Goal: Task Accomplishment & Management: Use online tool/utility

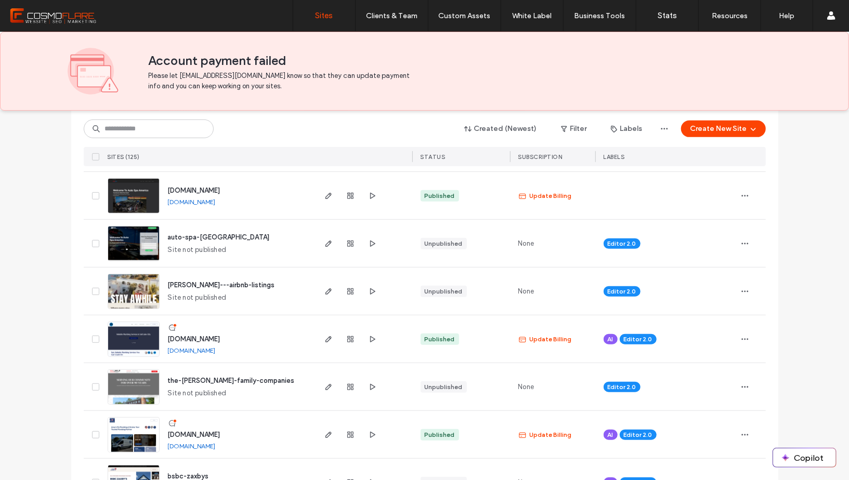
scroll to position [351, 0]
click at [324, 383] on icon "button" at bounding box center [328, 387] width 8 height 8
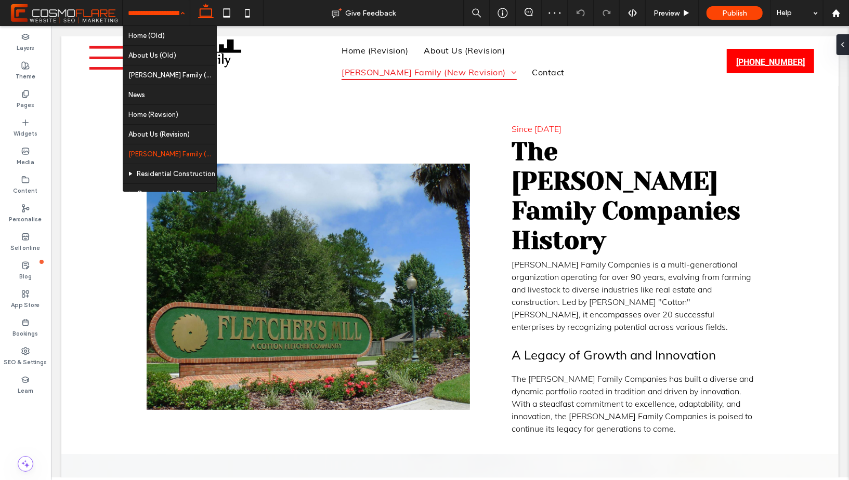
click at [173, 10] on input at bounding box center [153, 13] width 51 height 26
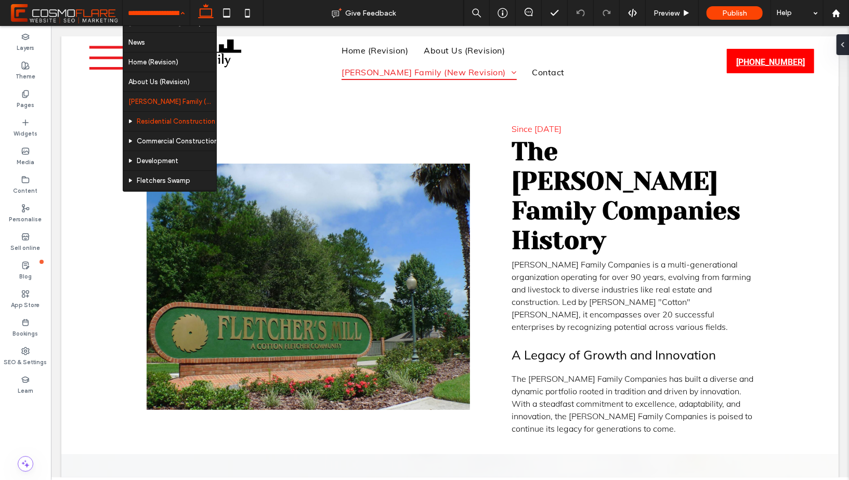
scroll to position [57, 0]
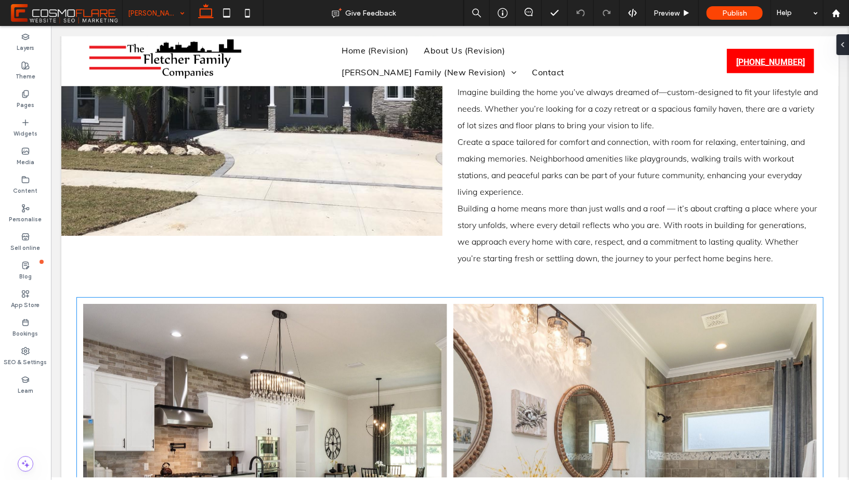
scroll to position [501, 0]
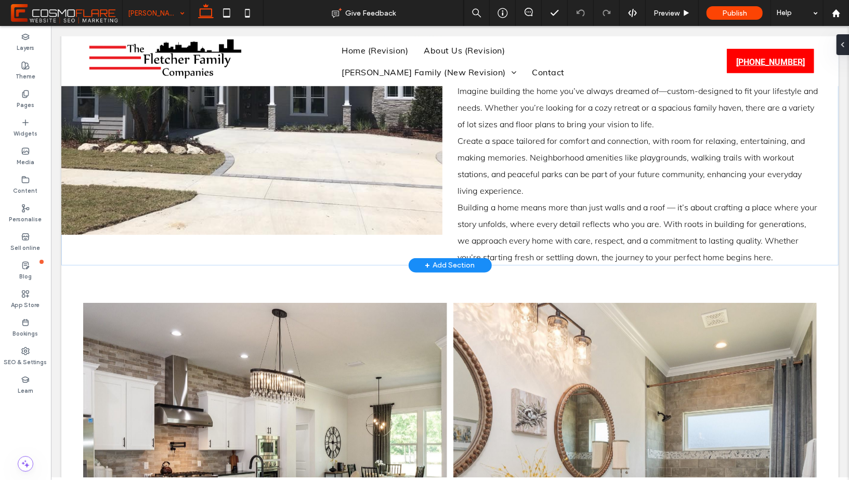
click at [450, 266] on div "+ Add Section" at bounding box center [450, 264] width 50 height 11
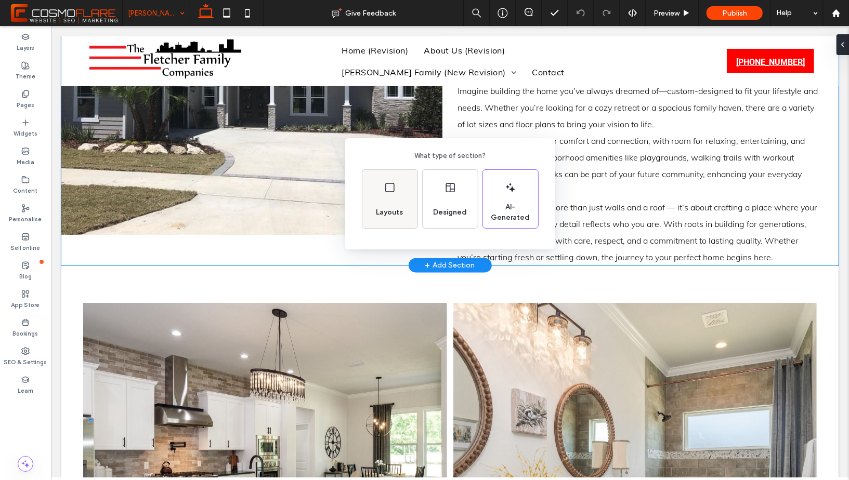
click at [398, 193] on div "Layouts" at bounding box center [389, 199] width 55 height 58
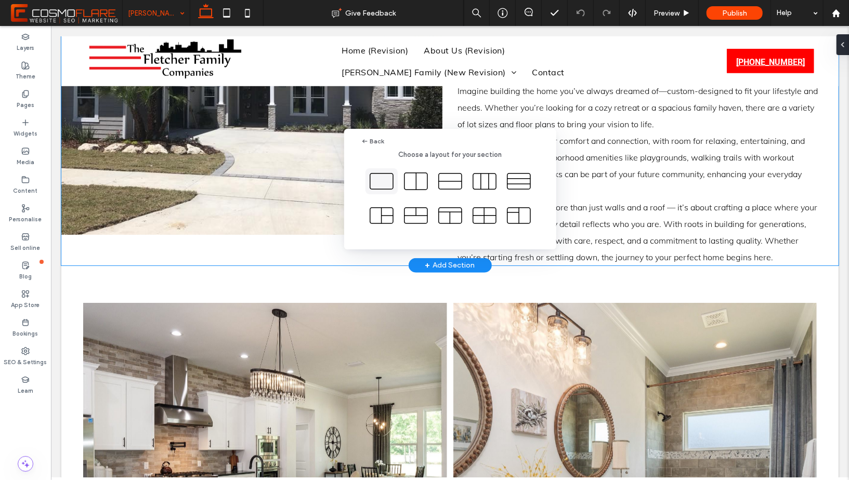
click at [381, 182] on icon at bounding box center [382, 181] width 26 height 26
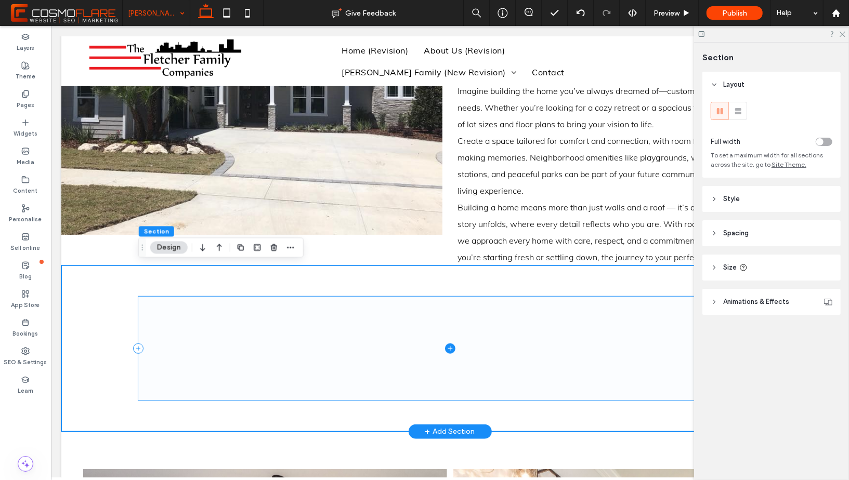
click at [445, 349] on icon at bounding box center [450, 348] width 10 height 10
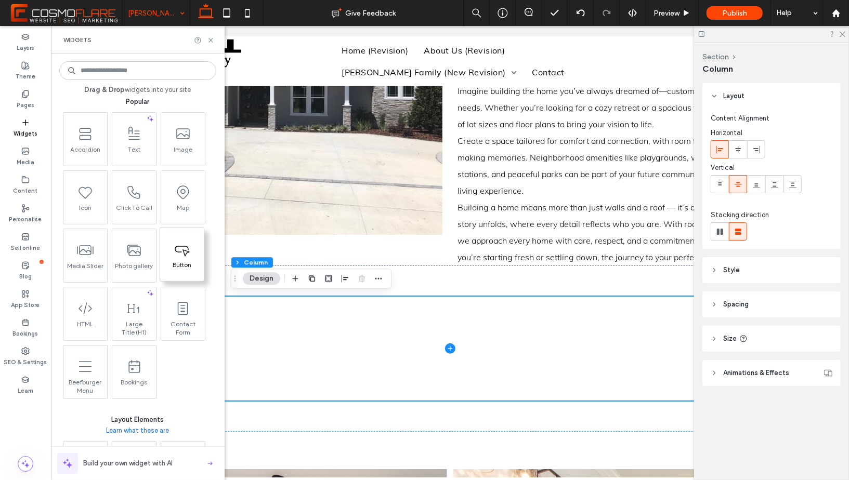
scroll to position [0, 0]
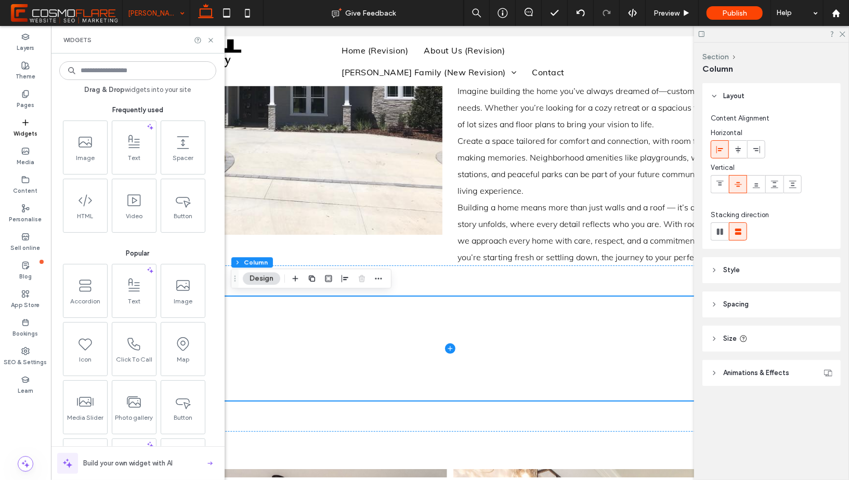
click at [112, 71] on input at bounding box center [137, 70] width 157 height 19
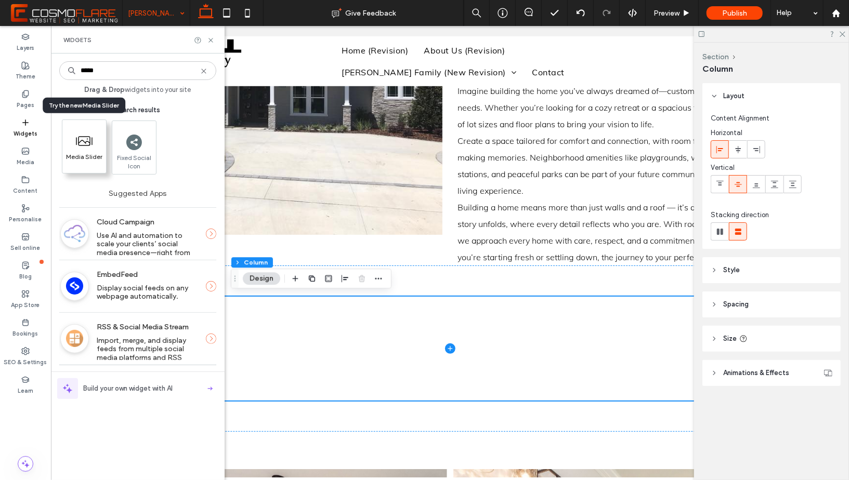
type input "*****"
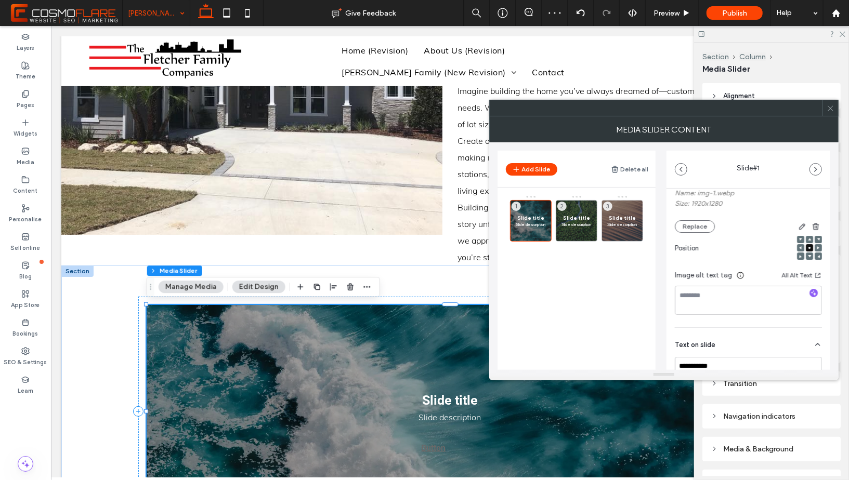
scroll to position [127, 0]
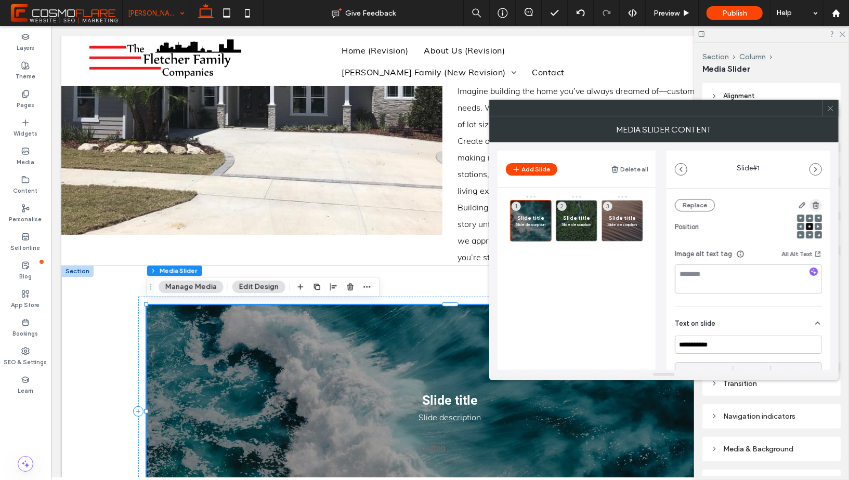
click at [812, 201] on icon "button" at bounding box center [816, 205] width 8 height 8
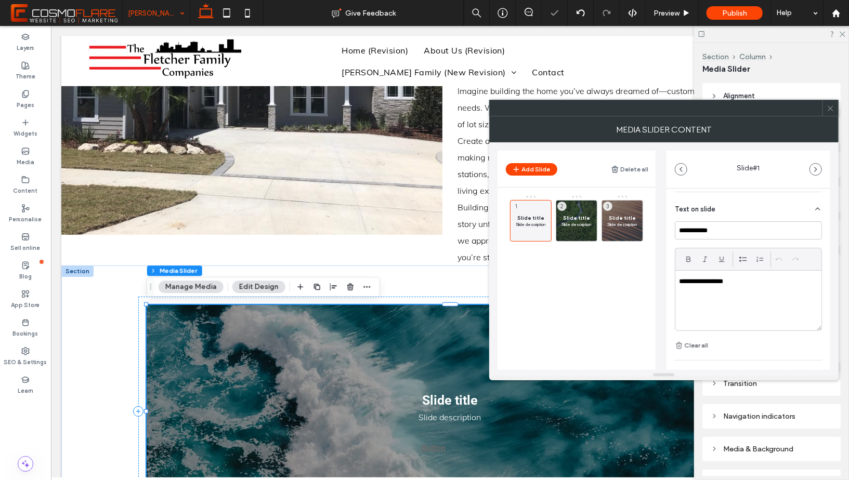
scroll to position [122, 0]
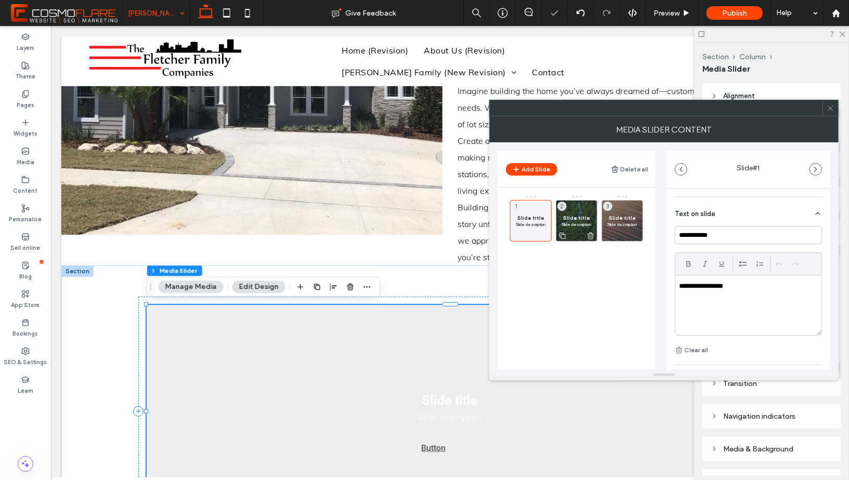
click at [574, 221] on span "Slide description" at bounding box center [577, 224] width 30 height 6
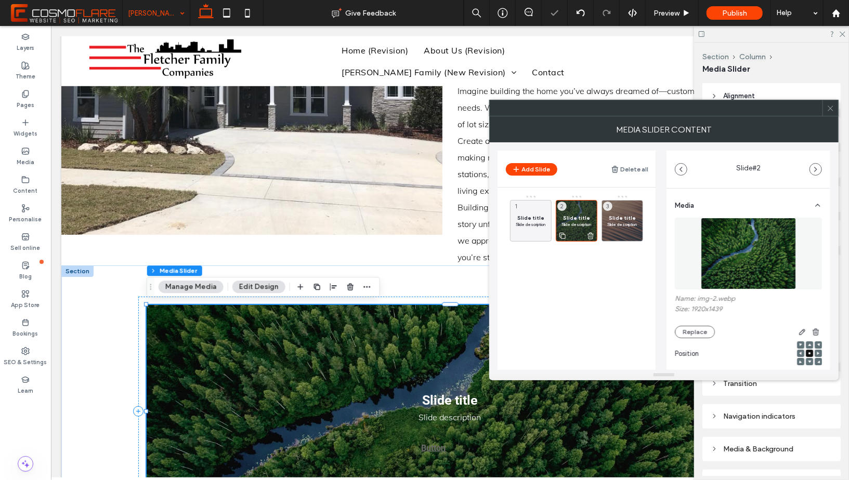
click at [585, 234] on div at bounding box center [576, 235] width 41 height 11
click at [588, 236] on icon at bounding box center [590, 235] width 8 height 9
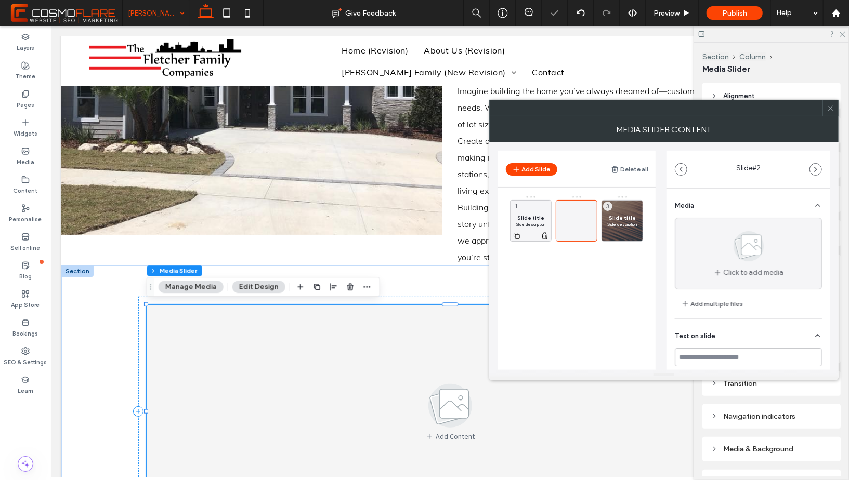
click at [543, 234] on icon at bounding box center [545, 235] width 8 height 9
click at [635, 236] on icon at bounding box center [636, 235] width 8 height 9
click at [512, 220] on div at bounding box center [531, 221] width 42 height 42
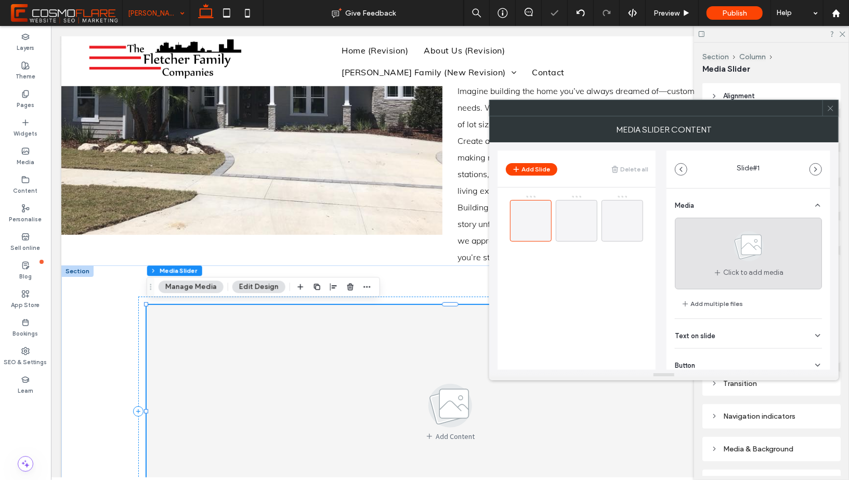
click at [734, 247] on use at bounding box center [749, 246] width 30 height 30
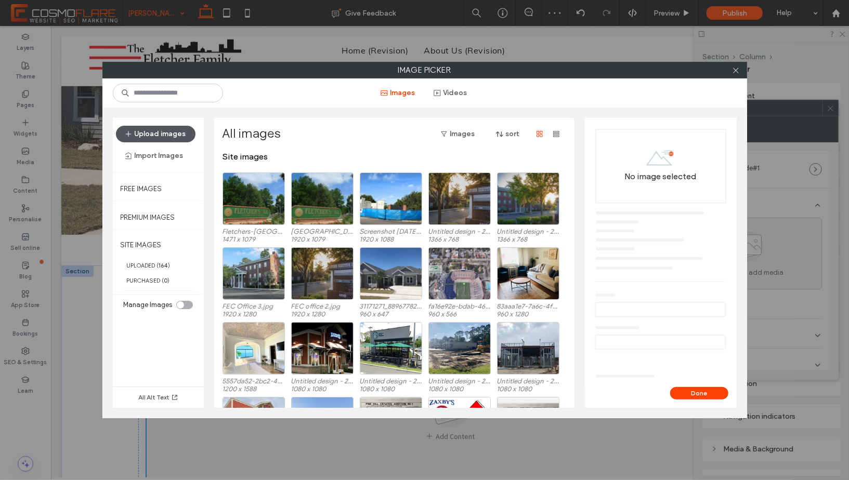
click at [164, 132] on button "Upload images" at bounding box center [156, 134] width 80 height 17
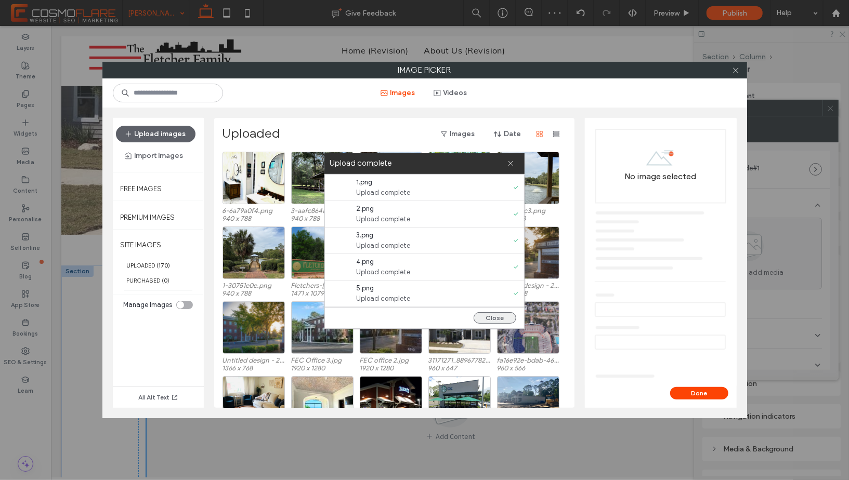
click at [497, 317] on button "Close" at bounding box center [495, 317] width 43 height 11
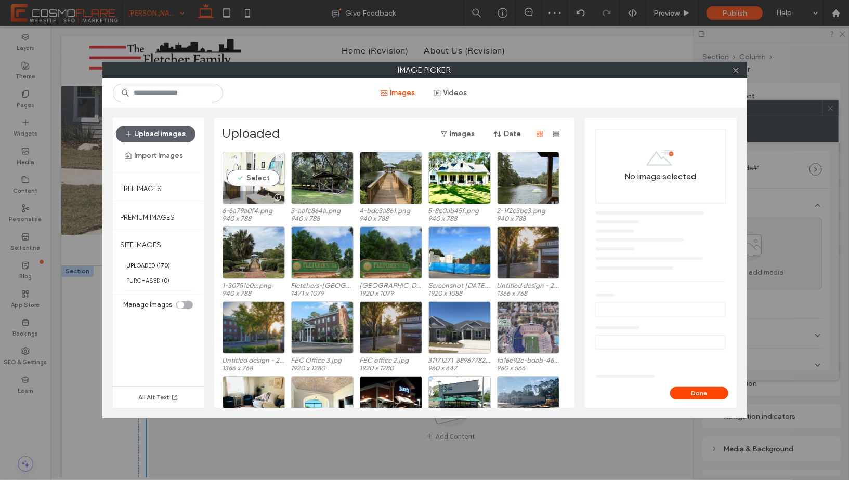
click at [246, 175] on div "Select" at bounding box center [254, 178] width 62 height 53
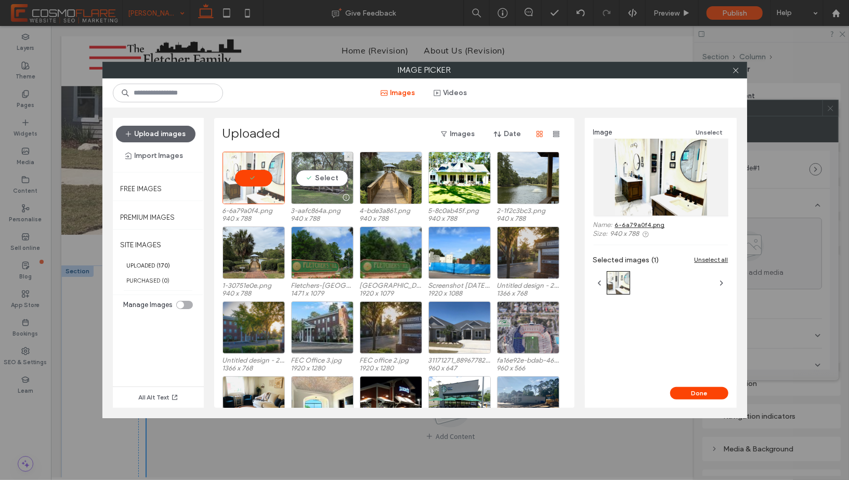
click at [333, 175] on div "Select" at bounding box center [322, 178] width 62 height 53
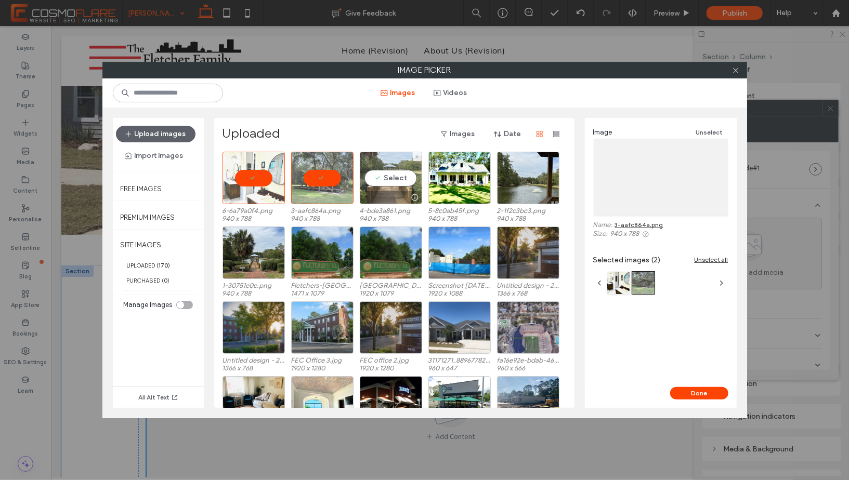
click at [403, 175] on div "Select" at bounding box center [391, 178] width 62 height 53
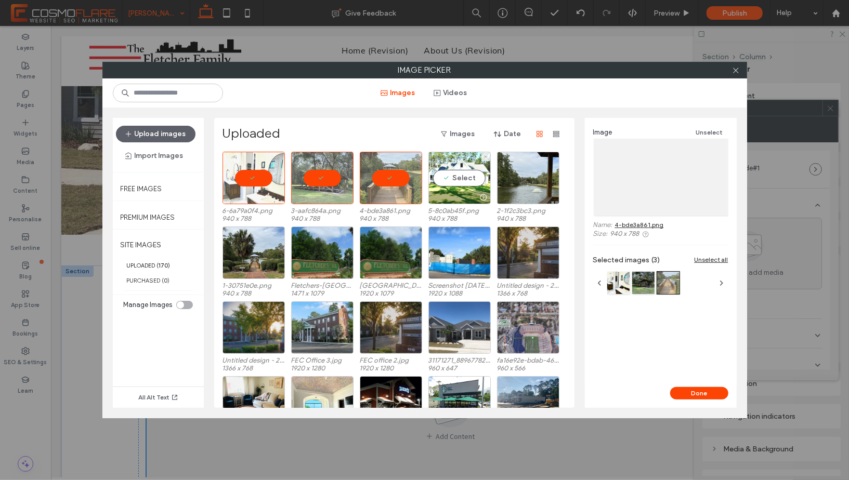
click at [468, 173] on div "Select" at bounding box center [459, 178] width 62 height 53
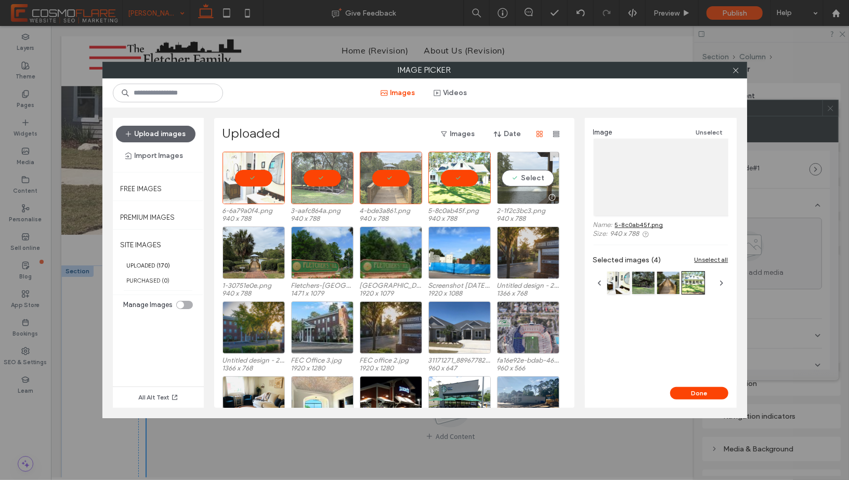
click at [538, 180] on div "Select" at bounding box center [528, 178] width 62 height 53
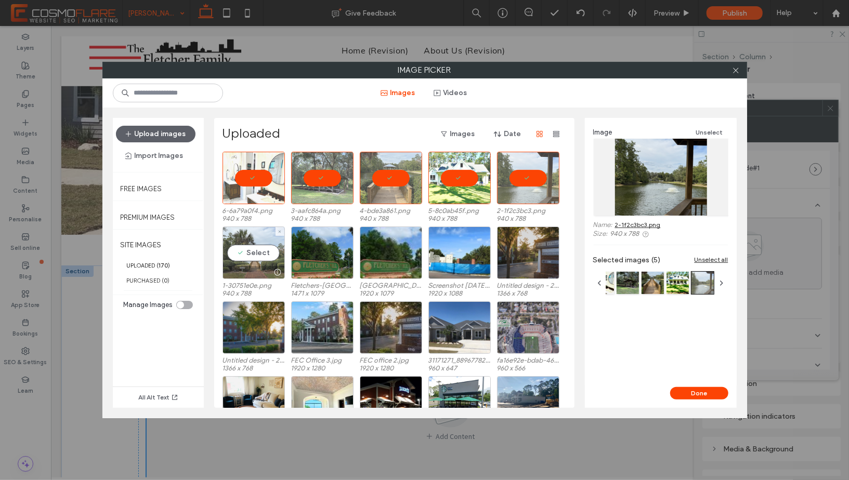
click at [257, 253] on div "Select" at bounding box center [254, 253] width 62 height 53
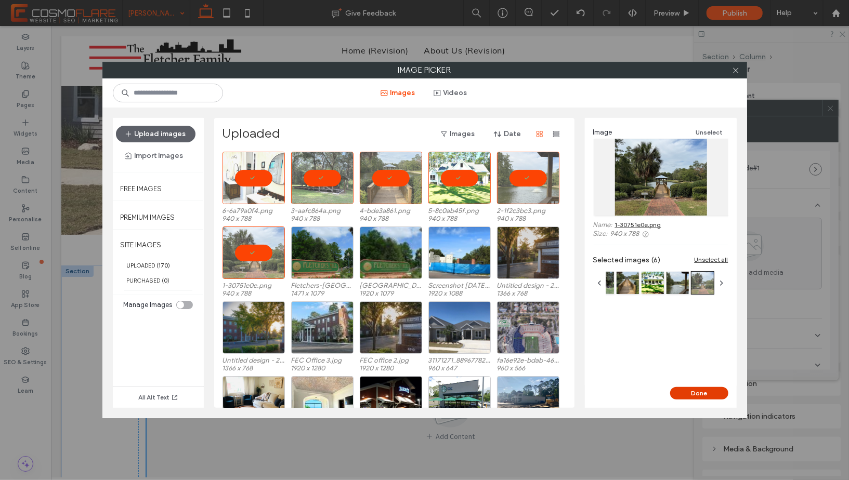
click at [688, 394] on button "Done" at bounding box center [699, 393] width 58 height 12
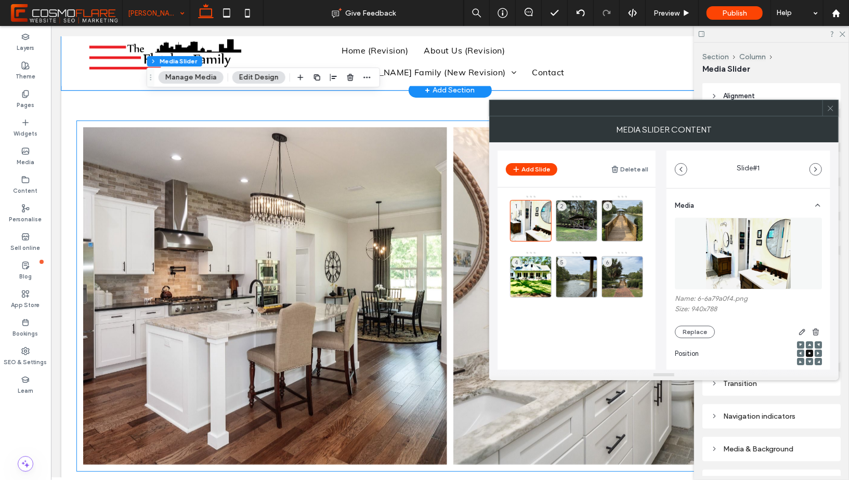
scroll to position [969, 0]
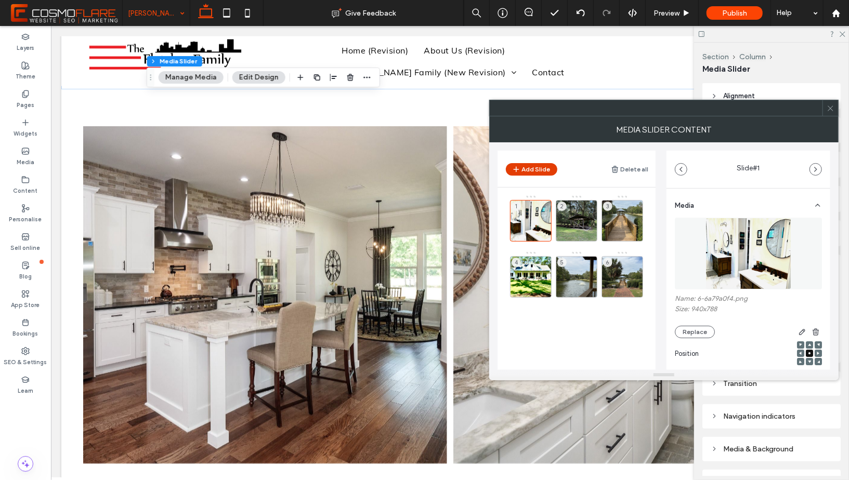
click at [547, 167] on button "Add Slide" at bounding box center [531, 169] width 51 height 12
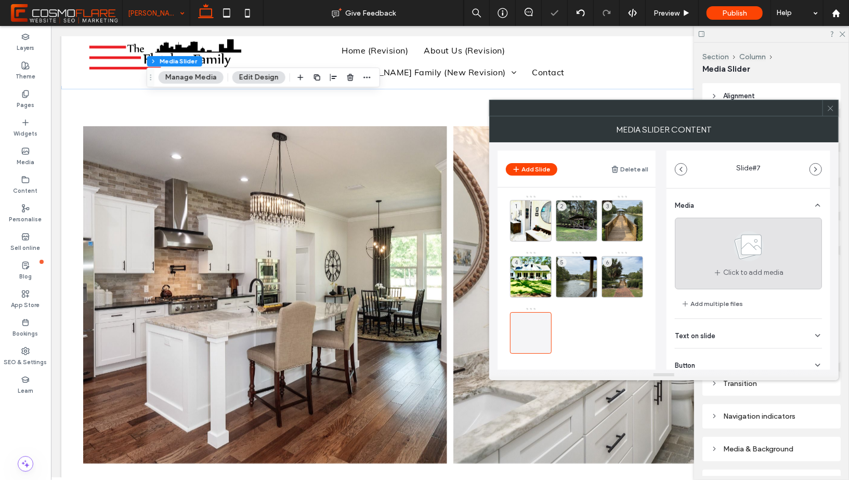
click at [734, 252] on use at bounding box center [749, 246] width 30 height 30
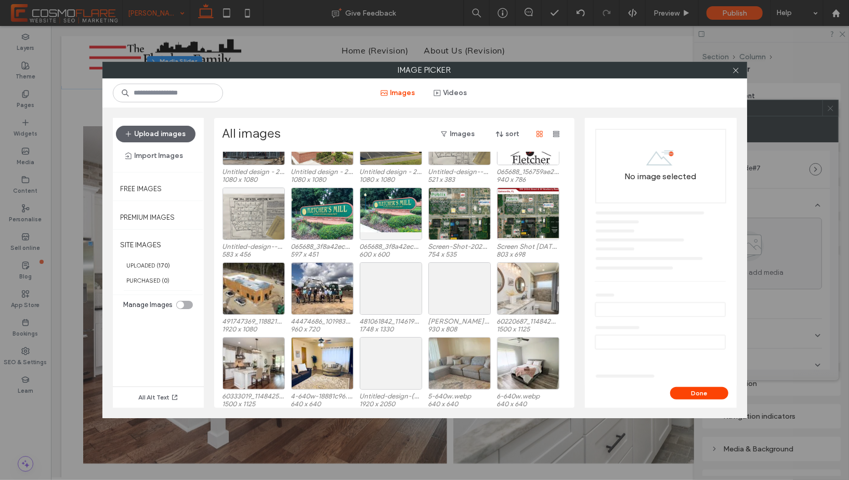
scroll to position [366, 0]
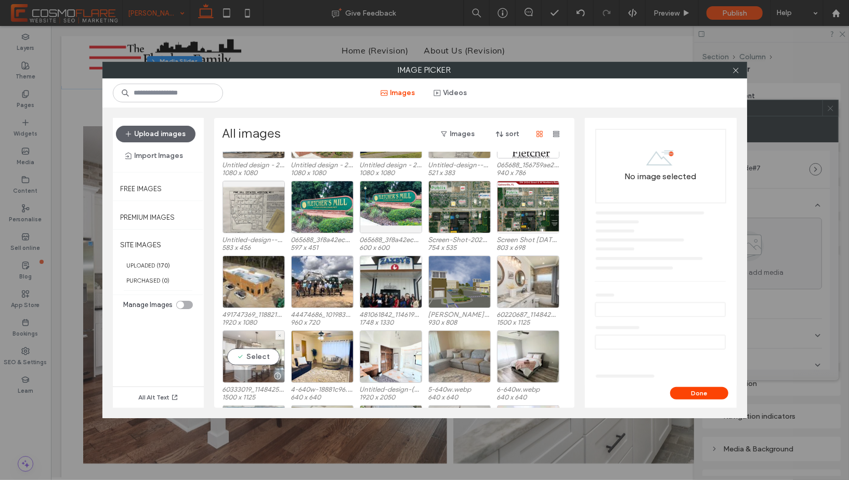
click at [262, 356] on div "Select" at bounding box center [254, 357] width 62 height 53
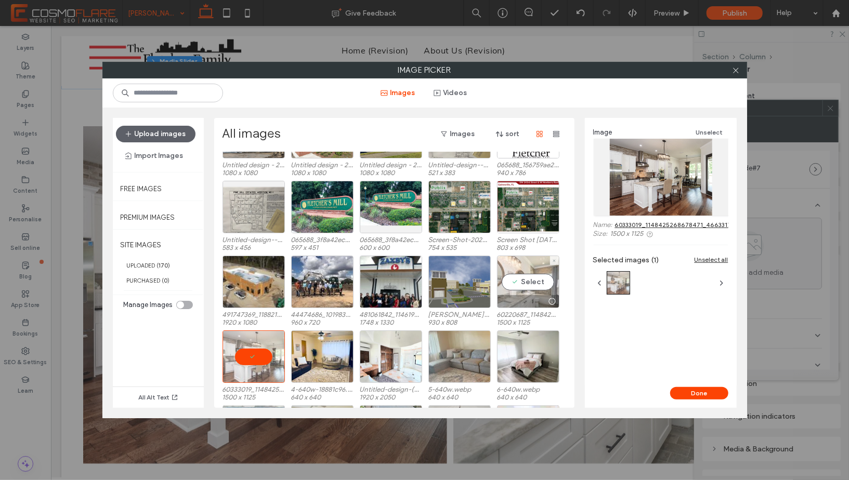
click at [520, 283] on div "Select" at bounding box center [528, 282] width 62 height 53
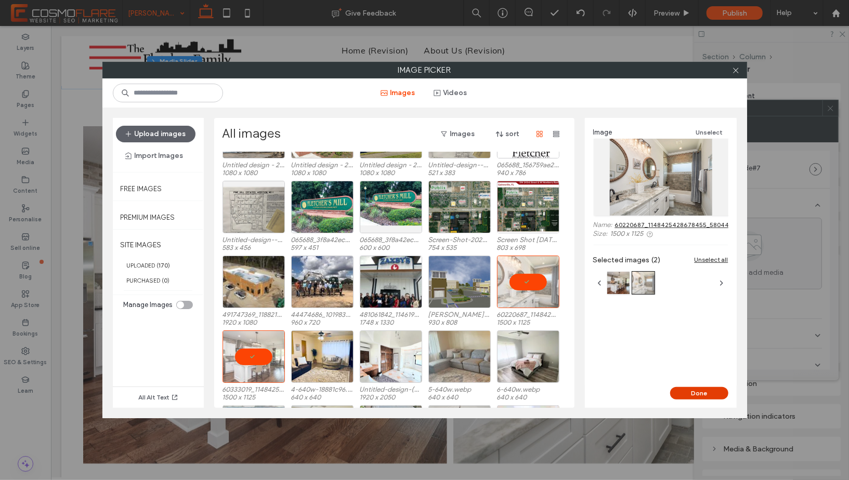
click at [700, 393] on button "Done" at bounding box center [699, 393] width 58 height 12
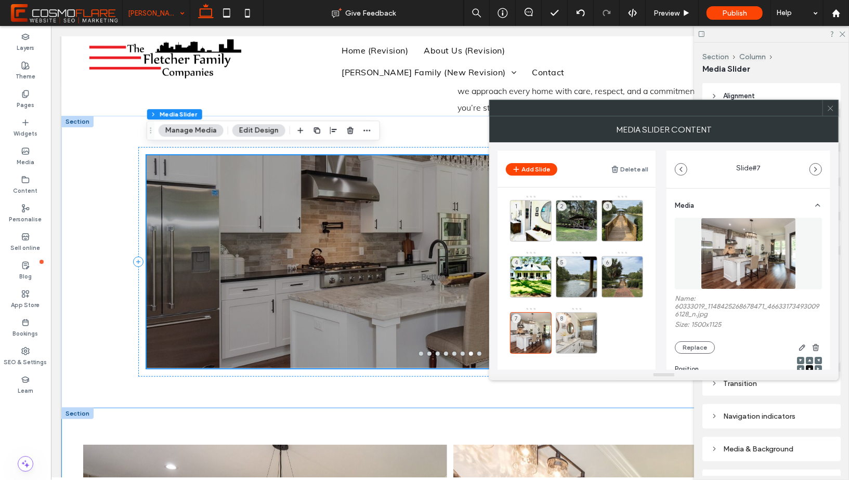
scroll to position [623, 0]
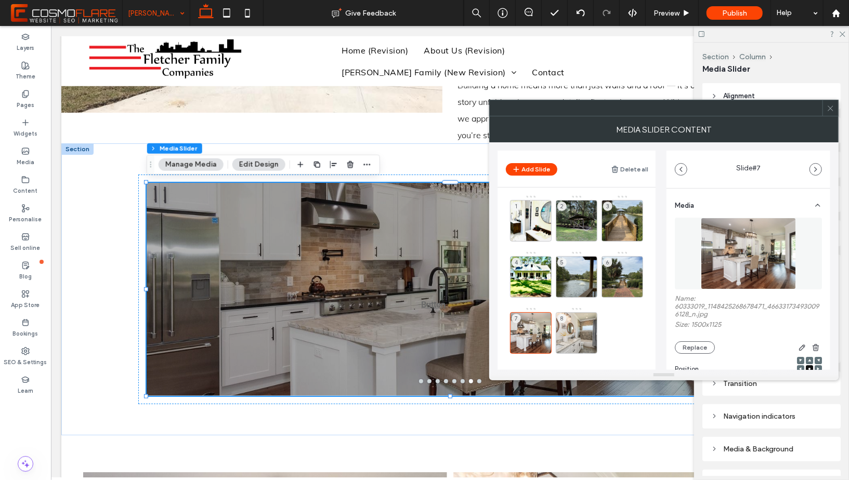
click at [830, 113] on span at bounding box center [831, 108] width 8 height 16
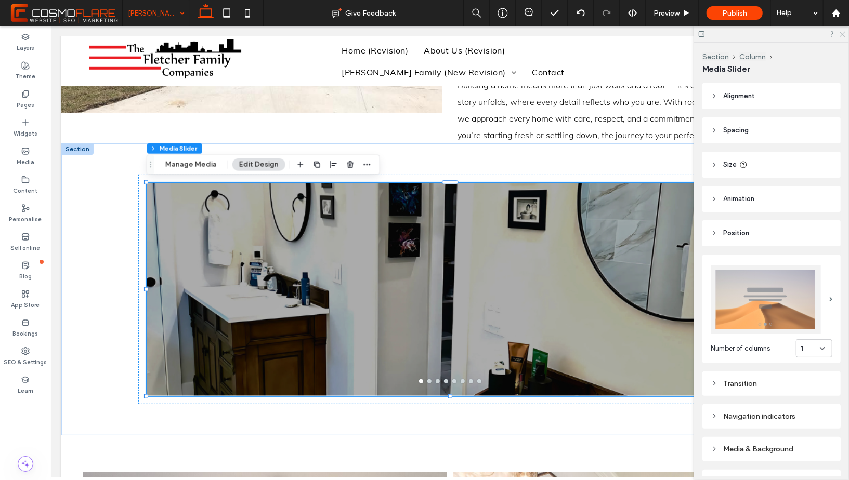
click at [843, 33] on use at bounding box center [843, 35] width 6 height 6
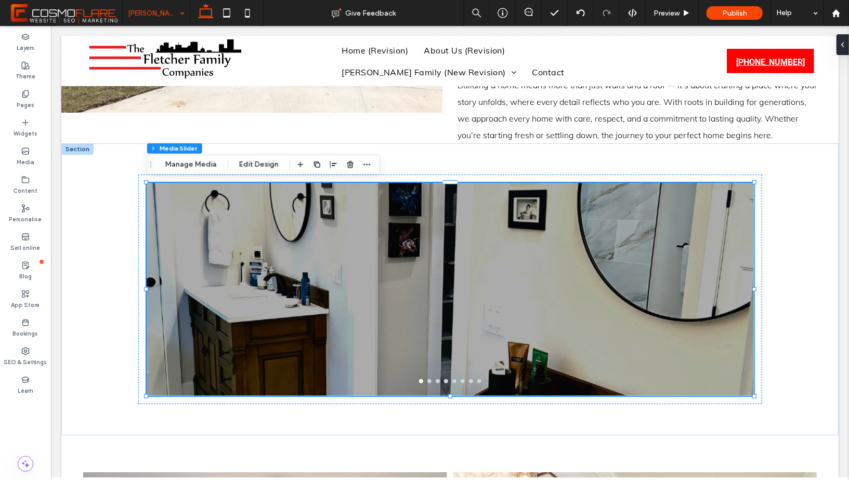
click at [843, 33] on body "Home (Revision) About Us (Revision) Fletcher Family (New Revision) Residential …" at bounding box center [449, 213] width 798 height 1621
click at [844, 42] on div at bounding box center [840, 44] width 17 height 21
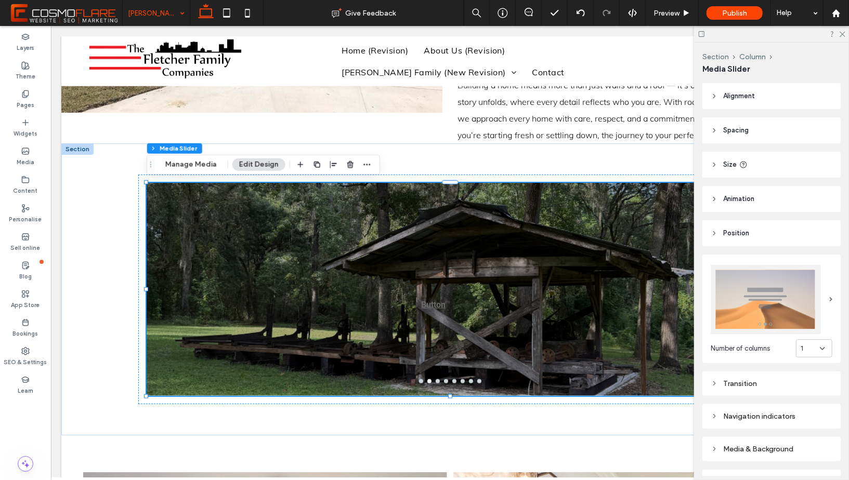
scroll to position [7, 0]
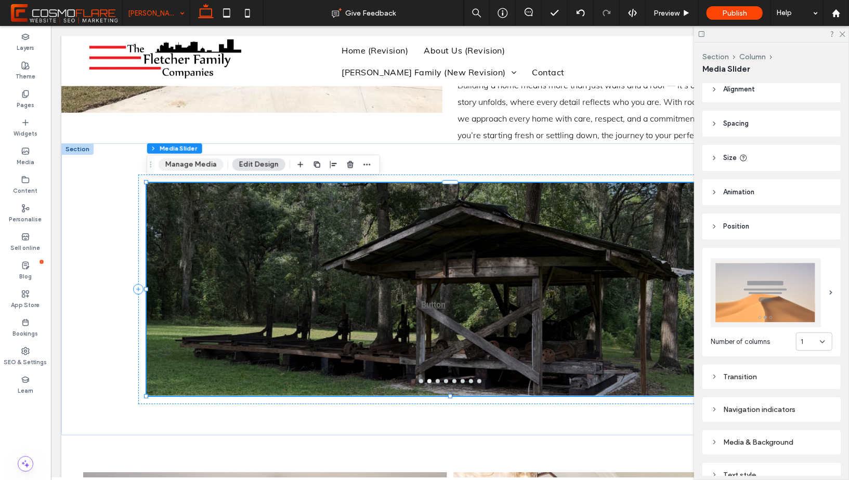
drag, startPoint x: 192, startPoint y: 167, endPoint x: 294, endPoint y: 239, distance: 124.9
click at [192, 167] on button "Manage Media" at bounding box center [191, 165] width 65 height 12
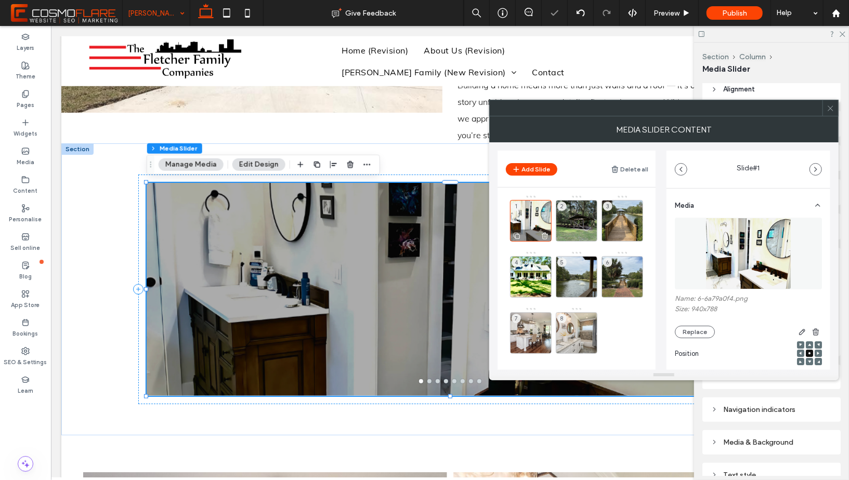
click at [529, 217] on div "1" at bounding box center [531, 221] width 42 height 42
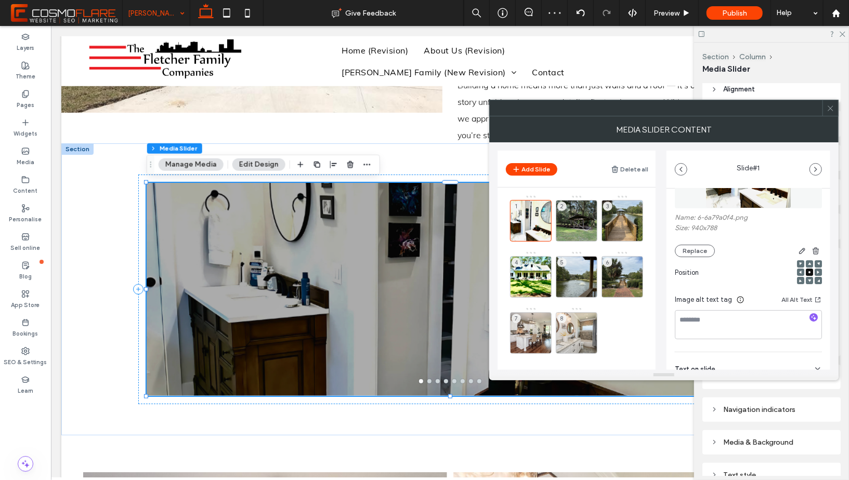
scroll to position [146, 0]
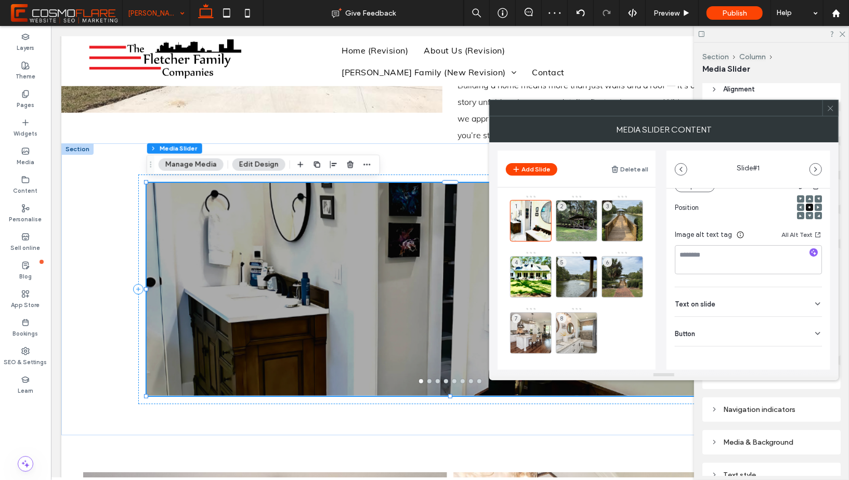
click at [806, 331] on div "Button" at bounding box center [748, 331] width 147 height 29
click at [812, 355] on button at bounding box center [812, 355] width 19 height 18
click at [576, 218] on div "2" at bounding box center [577, 221] width 42 height 42
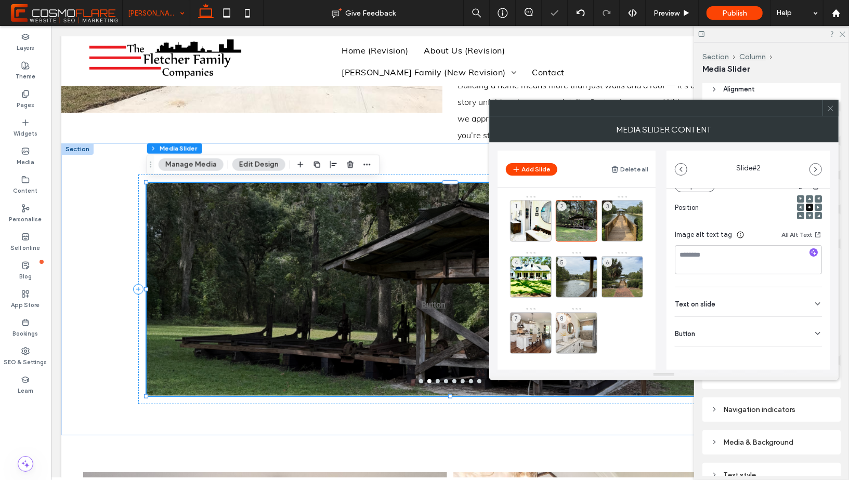
click at [816, 327] on div "Button" at bounding box center [748, 331] width 147 height 29
click at [809, 353] on icon at bounding box center [812, 355] width 9 height 9
click at [628, 218] on div "3" at bounding box center [623, 221] width 42 height 42
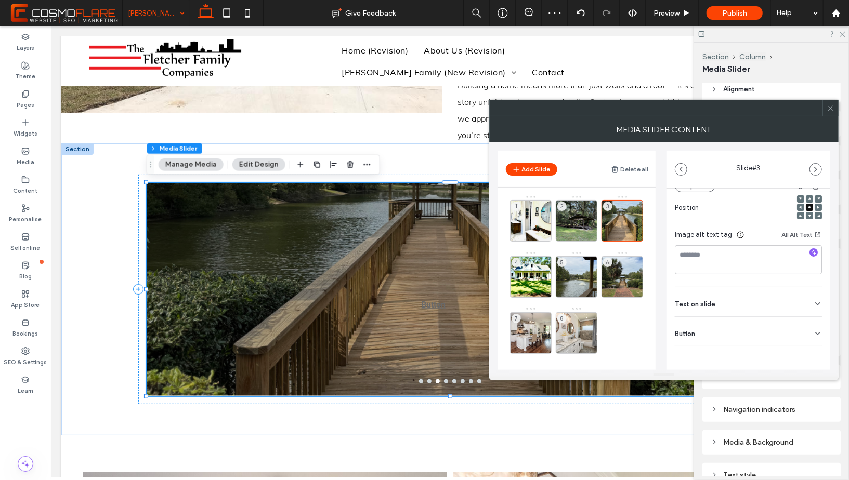
click at [802, 329] on div "Button" at bounding box center [748, 331] width 147 height 29
click at [811, 355] on icon at bounding box center [812, 355] width 9 height 9
click at [526, 288] on div at bounding box center [531, 291] width 41 height 11
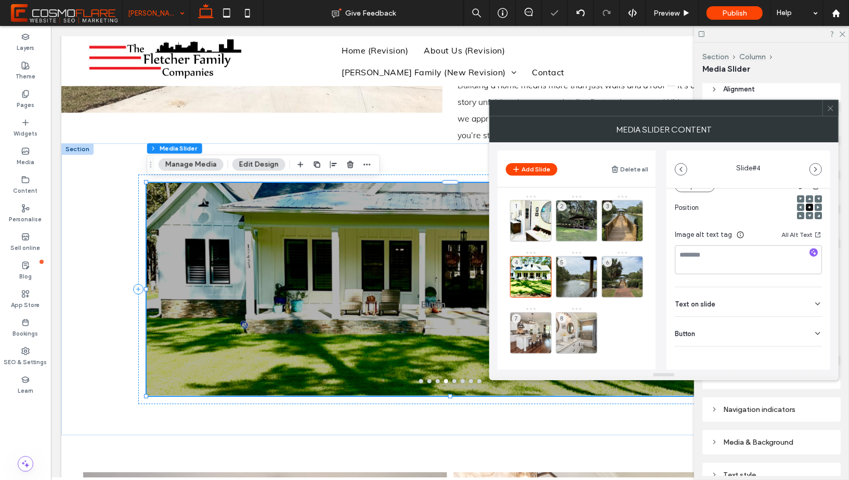
click at [805, 333] on div "Button" at bounding box center [748, 331] width 147 height 29
click at [808, 354] on icon at bounding box center [812, 355] width 9 height 9
click at [578, 271] on div "5" at bounding box center [577, 277] width 42 height 42
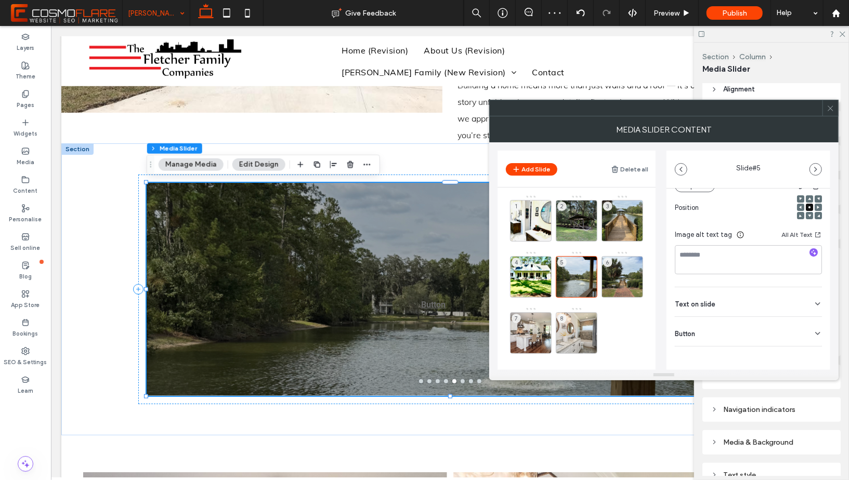
click at [814, 331] on icon at bounding box center [818, 334] width 8 height 8
click at [808, 356] on icon at bounding box center [812, 355] width 9 height 9
click at [620, 271] on div "6" at bounding box center [623, 277] width 42 height 42
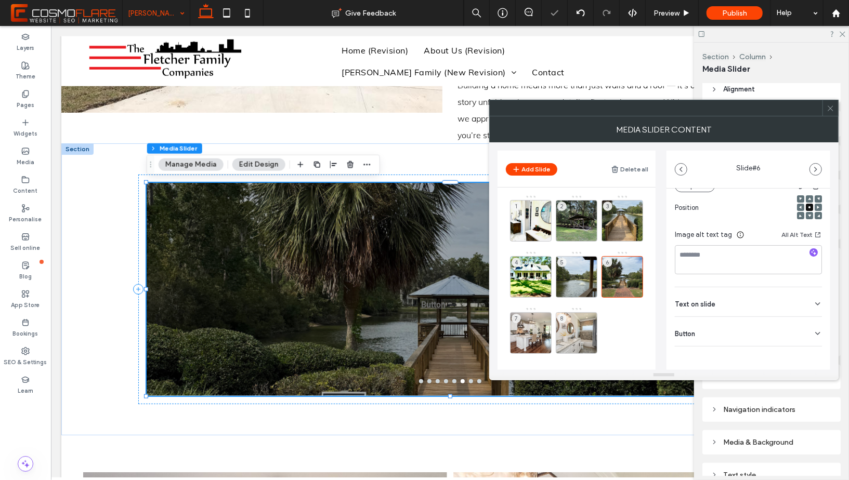
click at [807, 330] on div "Button" at bounding box center [748, 331] width 147 height 29
click at [808, 353] on icon at bounding box center [812, 355] width 9 height 9
click at [535, 319] on div "7" at bounding box center [531, 333] width 42 height 42
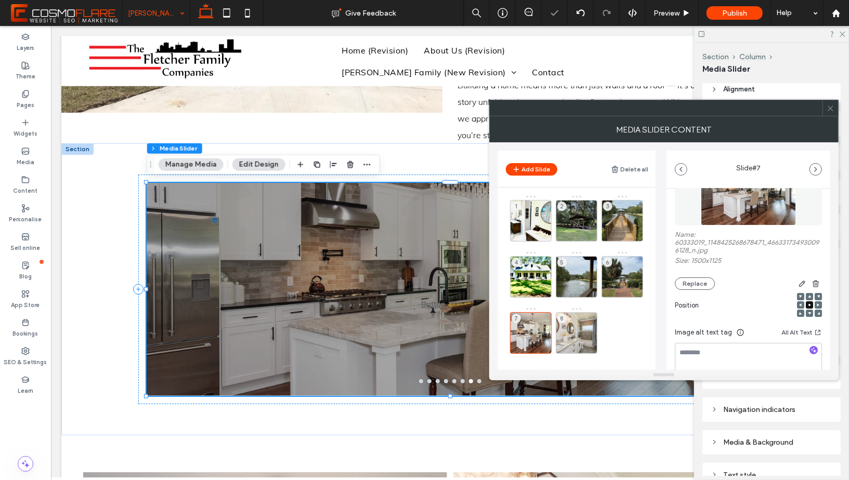
scroll to position [162, 0]
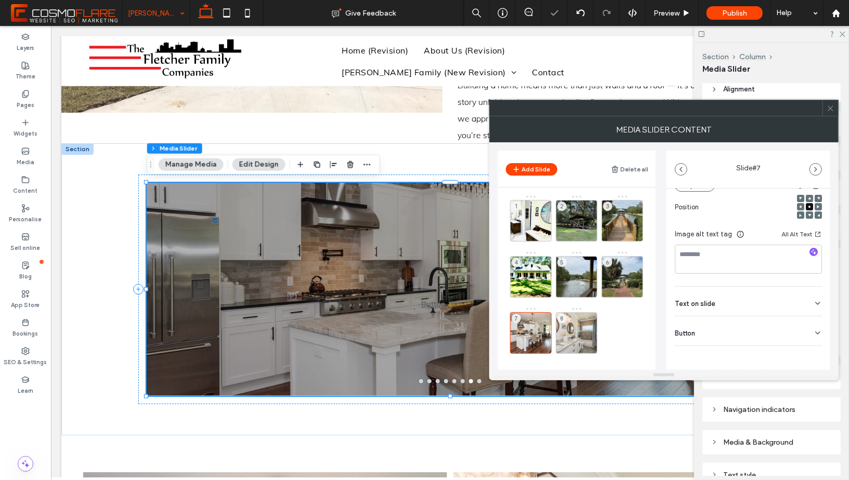
click at [814, 329] on icon at bounding box center [818, 333] width 8 height 8
click at [810, 353] on icon at bounding box center [812, 354] width 9 height 9
click at [586, 322] on div "8" at bounding box center [577, 333] width 42 height 42
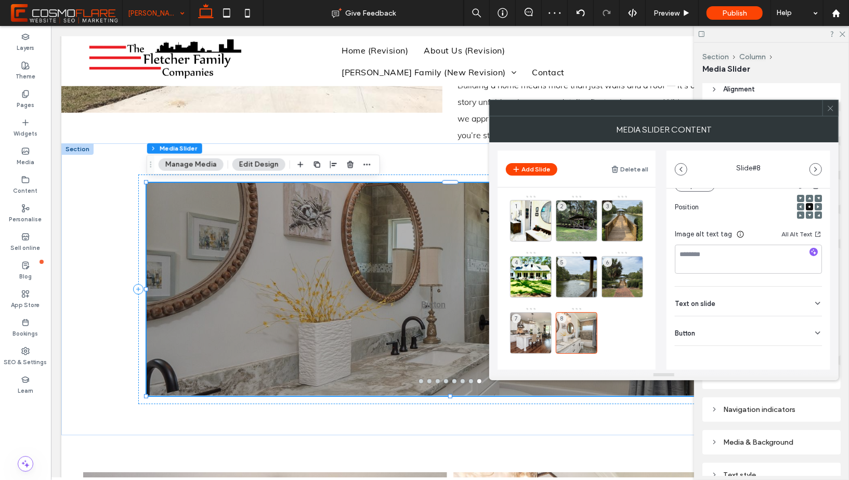
click at [816, 333] on use at bounding box center [818, 333] width 4 height 2
click at [810, 354] on icon at bounding box center [812, 354] width 9 height 9
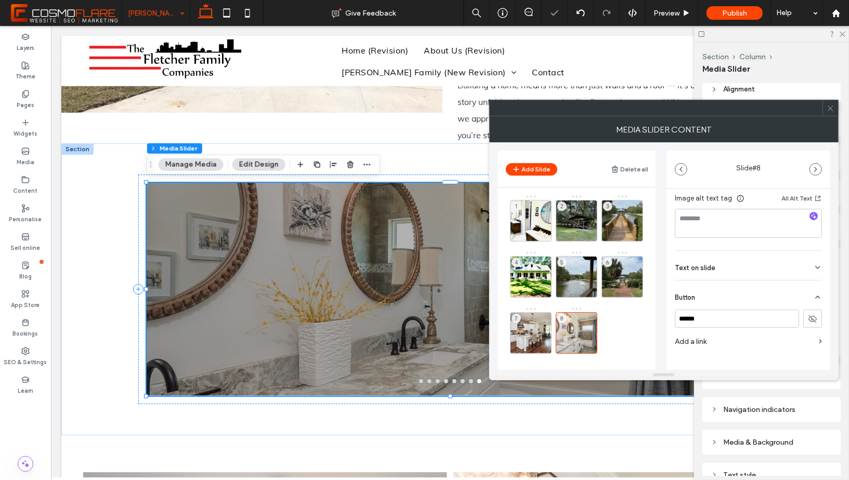
scroll to position [212, 0]
click at [829, 110] on icon at bounding box center [831, 109] width 8 height 8
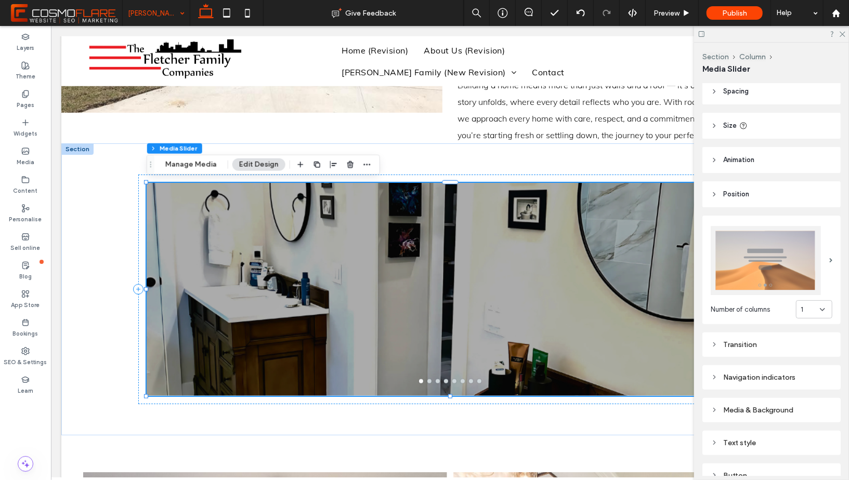
scroll to position [51, 0]
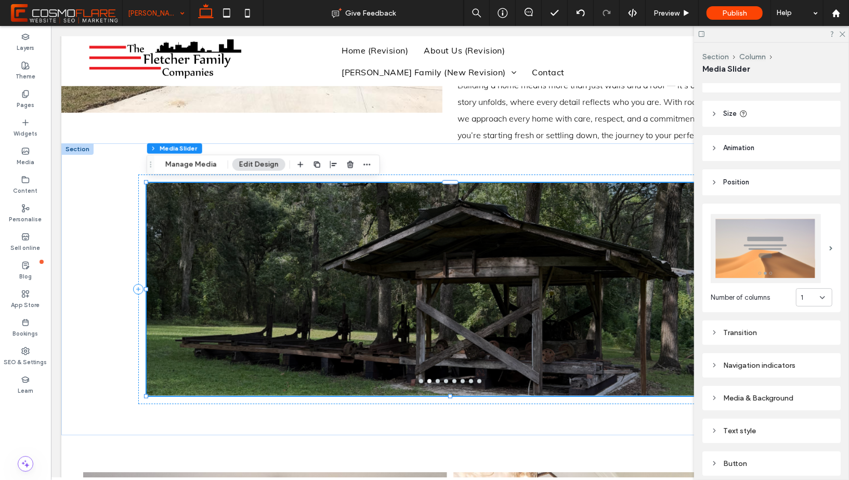
click at [828, 299] on div "1" at bounding box center [814, 298] width 36 height 18
click at [816, 331] on div "2" at bounding box center [815, 333] width 36 height 18
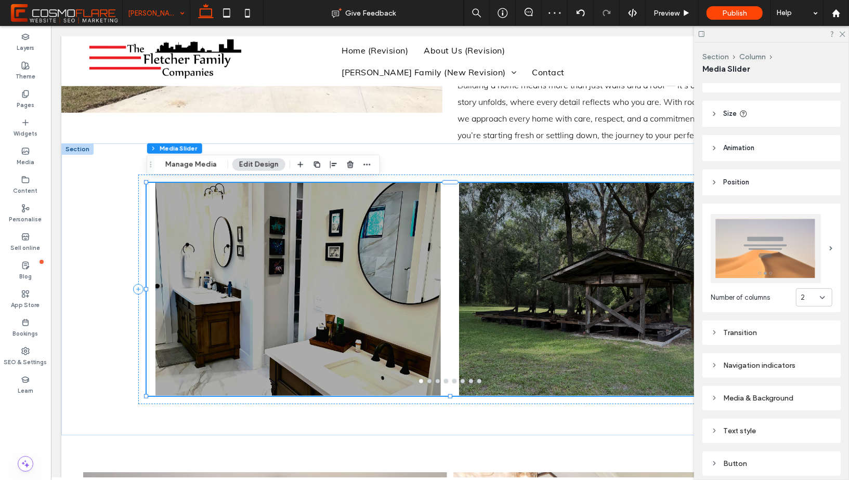
scroll to position [0, 0]
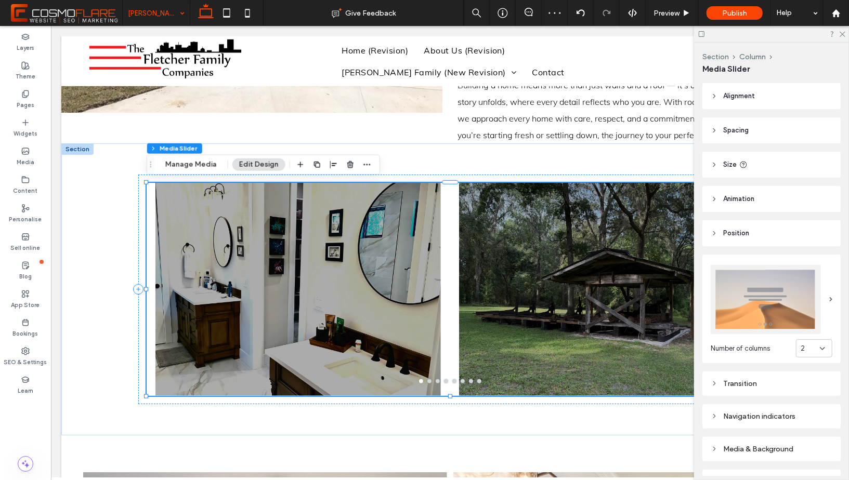
click at [736, 94] on span "Alignment" at bounding box center [739, 96] width 32 height 10
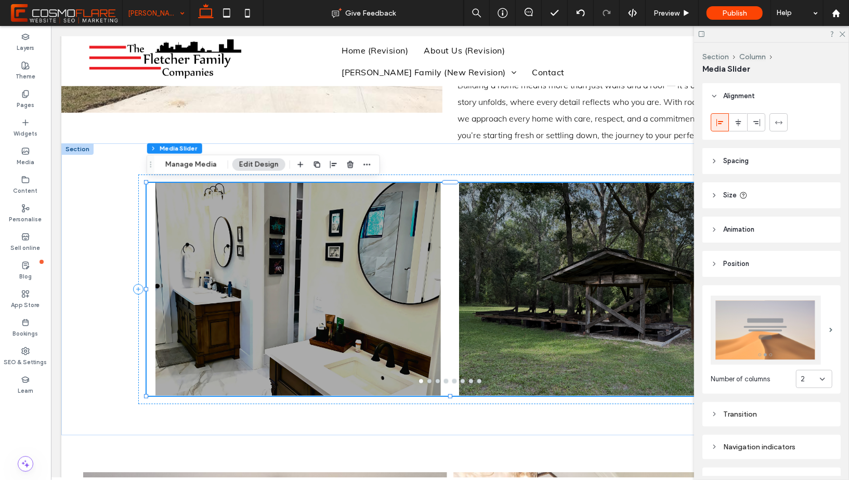
click at [736, 94] on span "Alignment" at bounding box center [739, 96] width 32 height 10
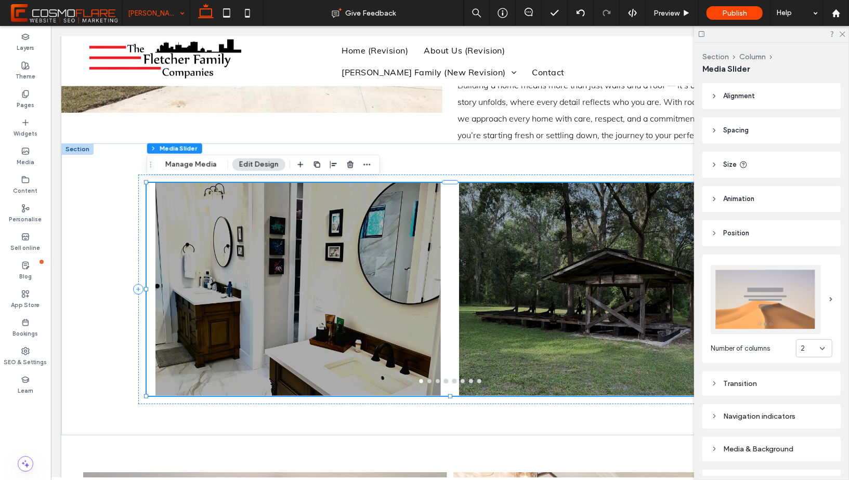
click at [722, 125] on header "Spacing" at bounding box center [771, 131] width 138 height 26
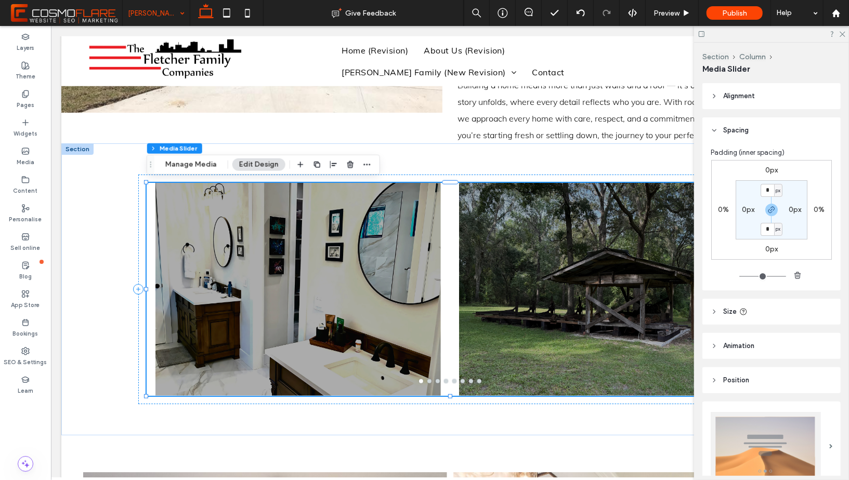
click at [722, 125] on header "Spacing" at bounding box center [771, 131] width 138 height 26
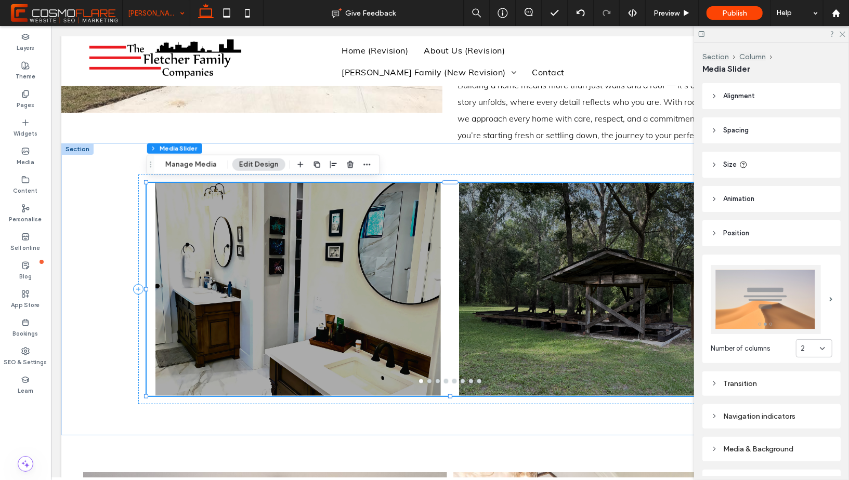
click at [714, 165] on use at bounding box center [714, 165] width 2 height 4
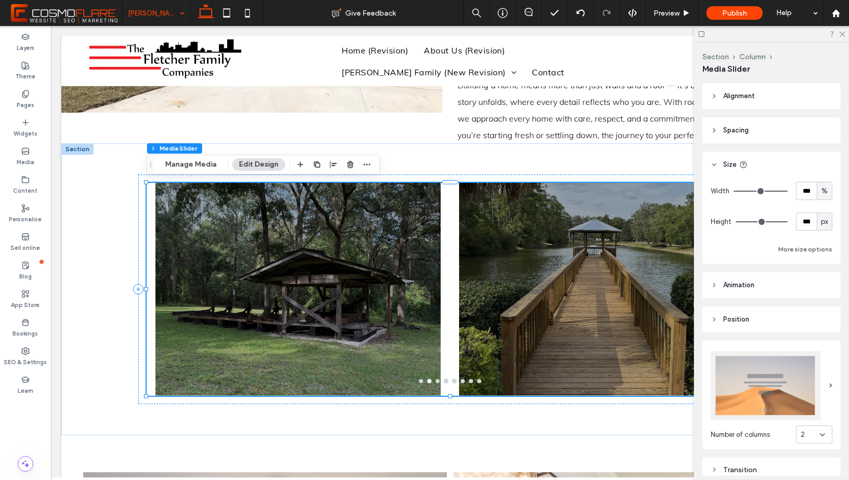
click at [714, 165] on icon at bounding box center [714, 164] width 7 height 7
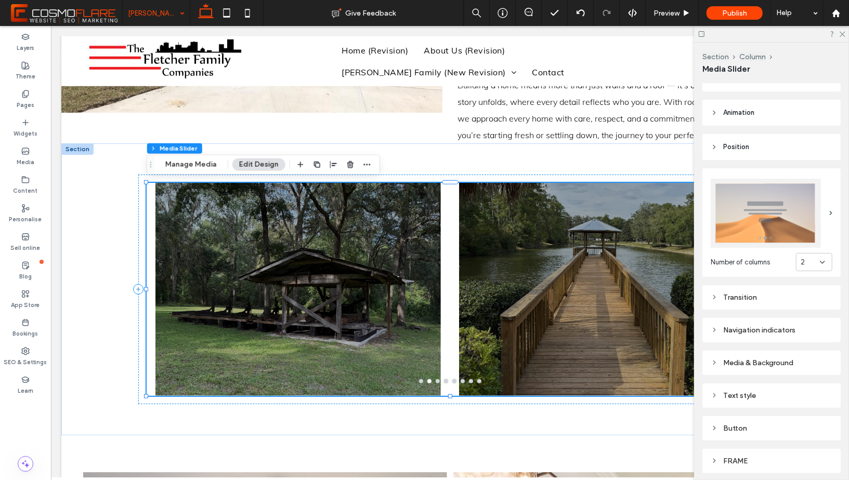
scroll to position [106, 0]
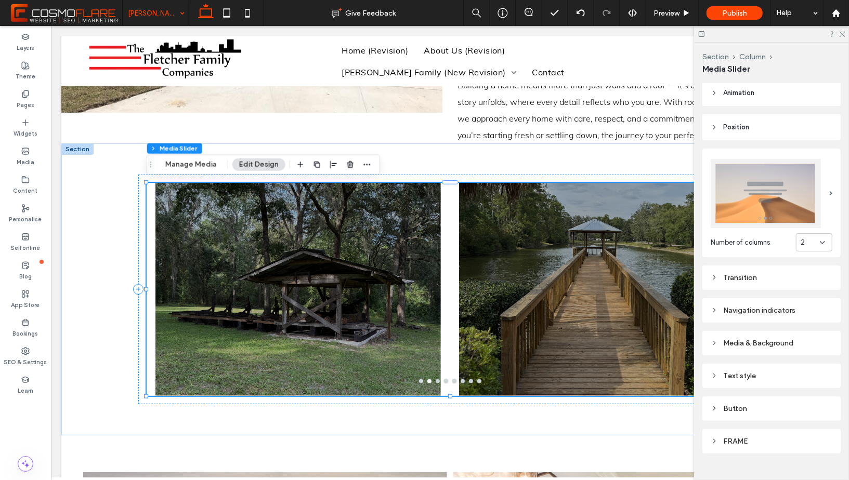
click at [714, 276] on use at bounding box center [714, 278] width 2 height 4
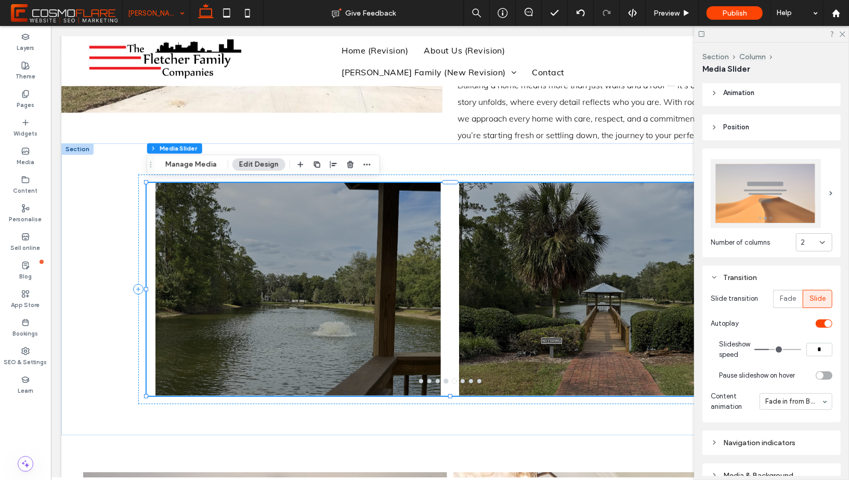
type input "*"
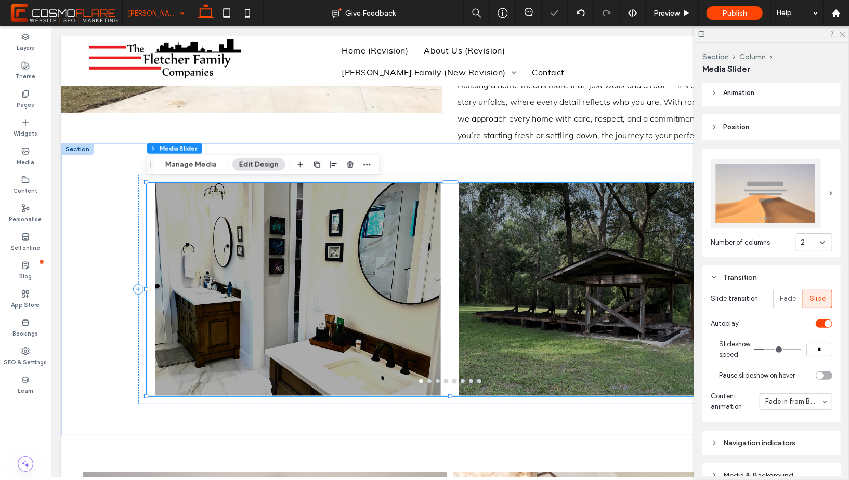
type input "*"
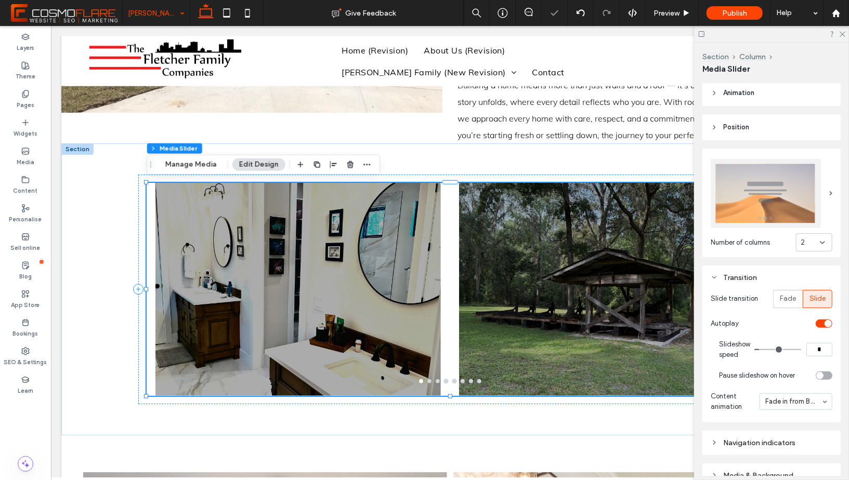
type input "*"
drag, startPoint x: 769, startPoint y: 347, endPoint x: 762, endPoint y: 347, distance: 7.3
click at [762, 349] on input "range" at bounding box center [777, 349] width 47 height 1
type input "*"
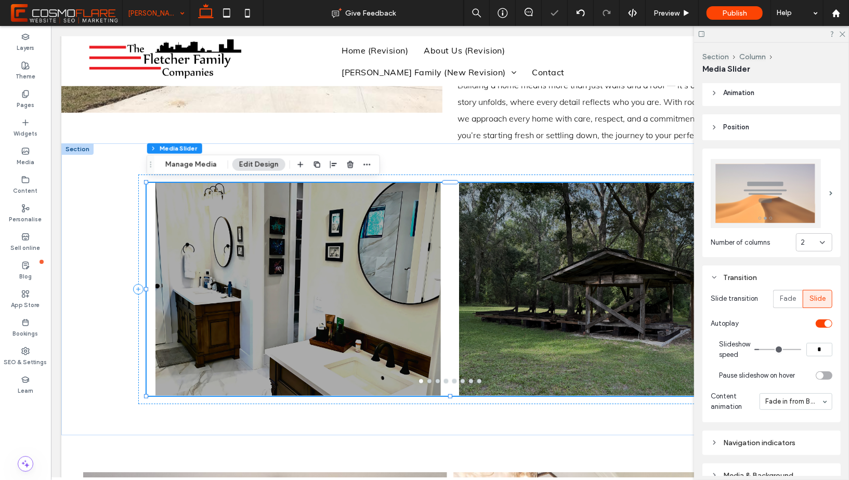
type input "*"
click at [763, 349] on input "range" at bounding box center [777, 349] width 47 height 1
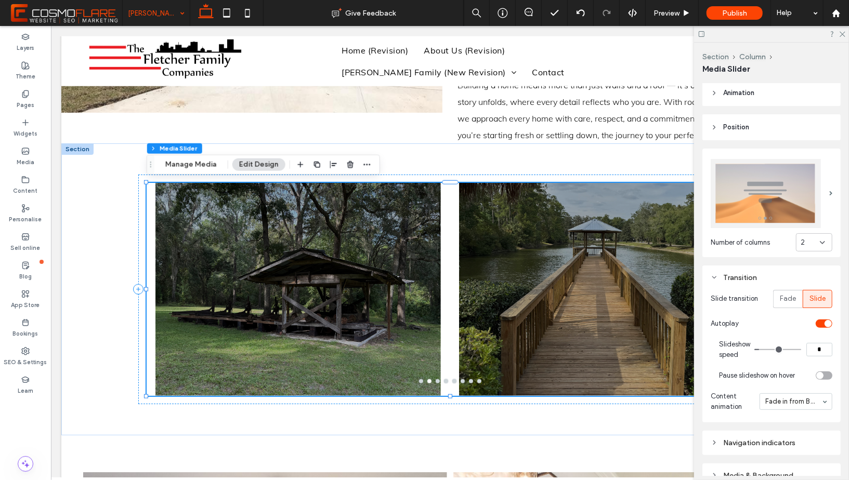
click at [713, 277] on icon at bounding box center [714, 277] width 7 height 7
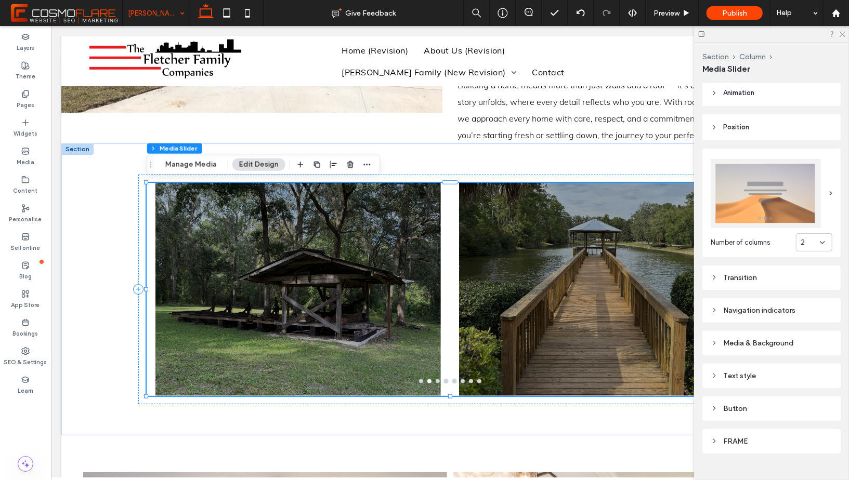
click at [714, 311] on use at bounding box center [714, 311] width 2 height 4
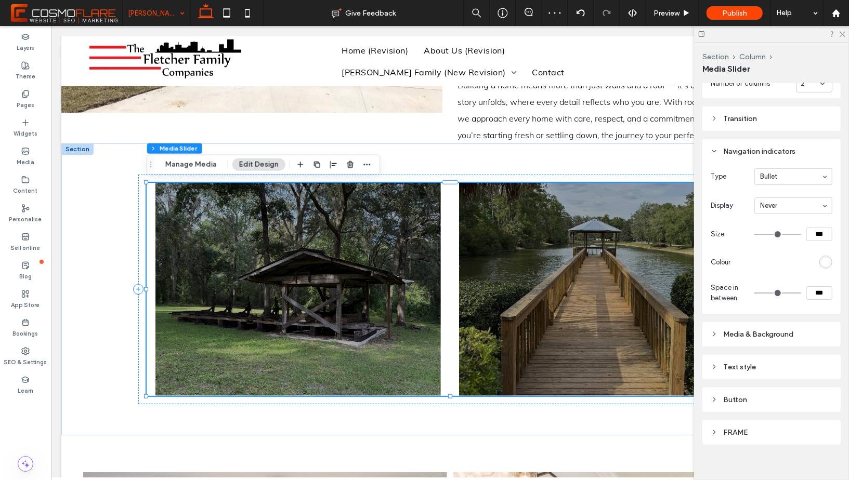
scroll to position [272, 0]
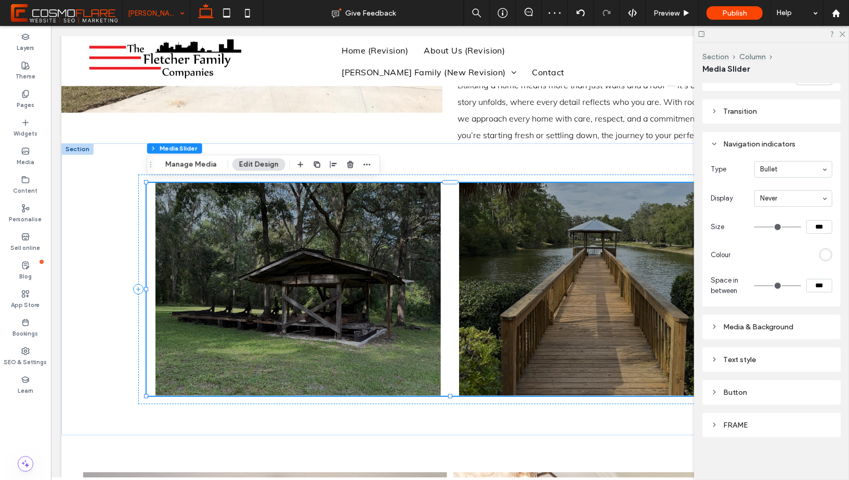
click at [737, 326] on div "Media & Background" at bounding box center [772, 327] width 122 height 9
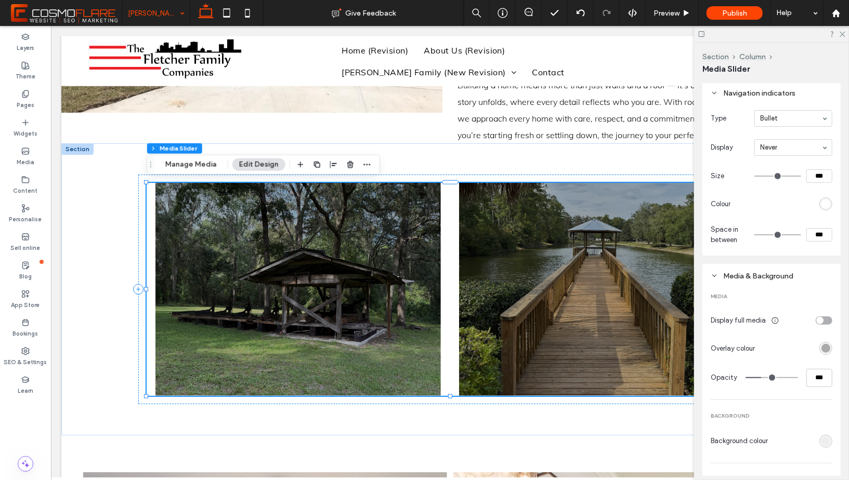
scroll to position [344, 0]
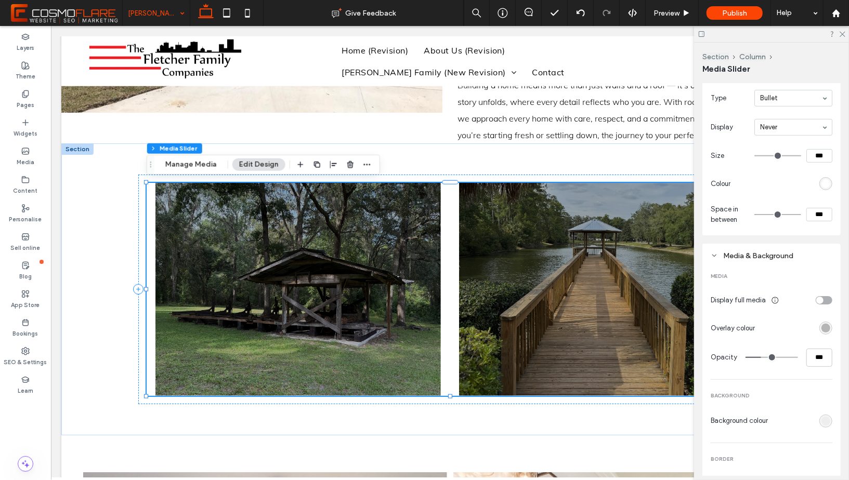
click at [823, 330] on div "rgba(0, 0, 0, 0.3)" at bounding box center [825, 328] width 9 height 9
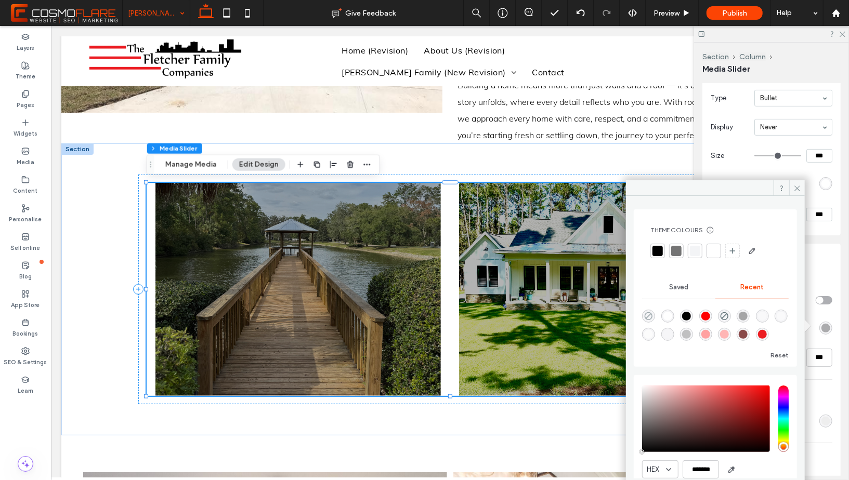
click at [650, 314] on icon "rgba(0, 0, 0, 0)" at bounding box center [648, 316] width 9 height 9
type input "*"
type input "**"
type input "*"
type input "**"
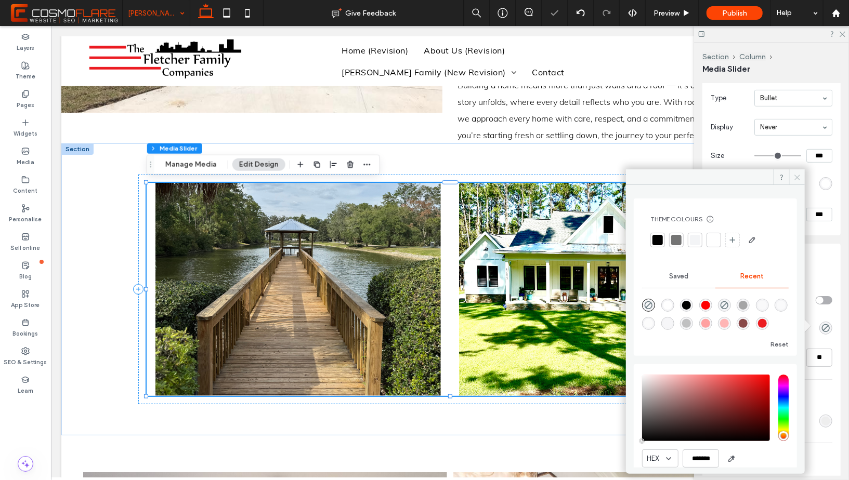
click at [798, 177] on icon at bounding box center [797, 178] width 8 height 8
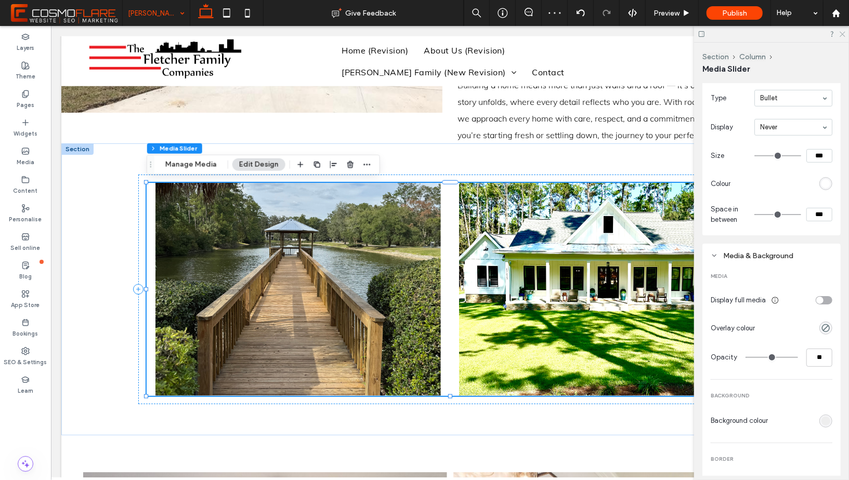
click at [841, 32] on icon at bounding box center [842, 33] width 7 height 7
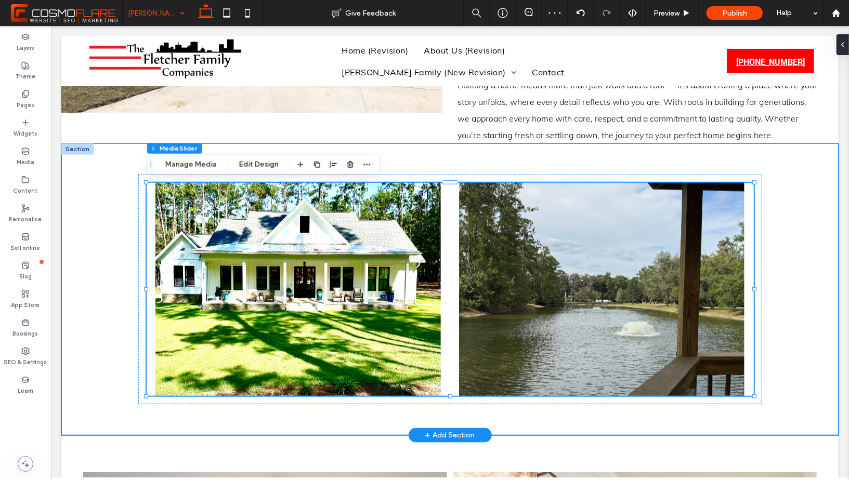
click at [578, 156] on div "a a a a" at bounding box center [450, 289] width 624 height 292
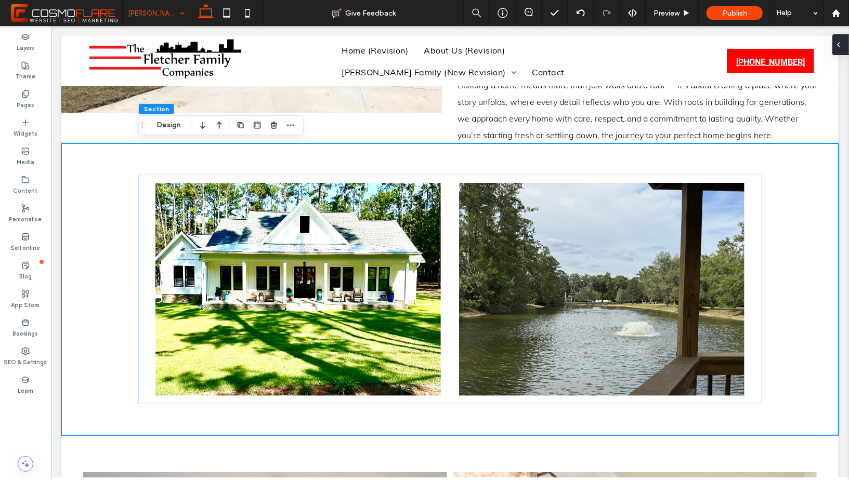
click at [842, 44] on icon at bounding box center [838, 45] width 8 height 8
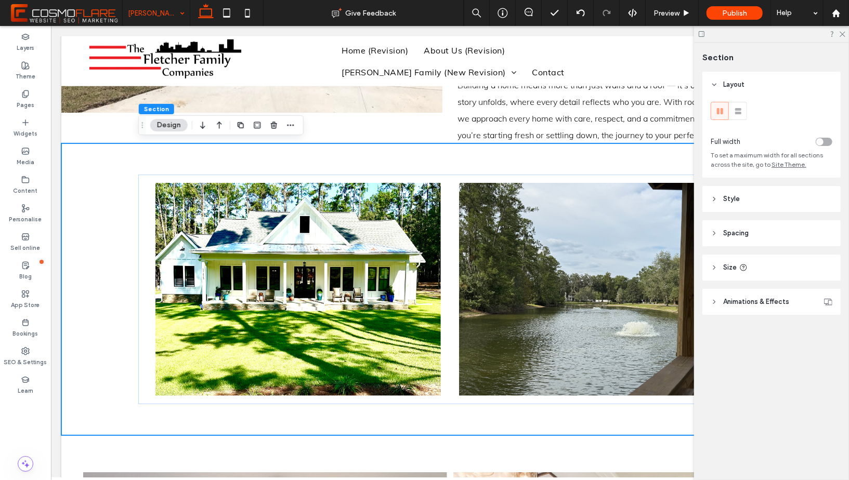
click at [821, 142] on div "toggle" at bounding box center [819, 141] width 7 height 7
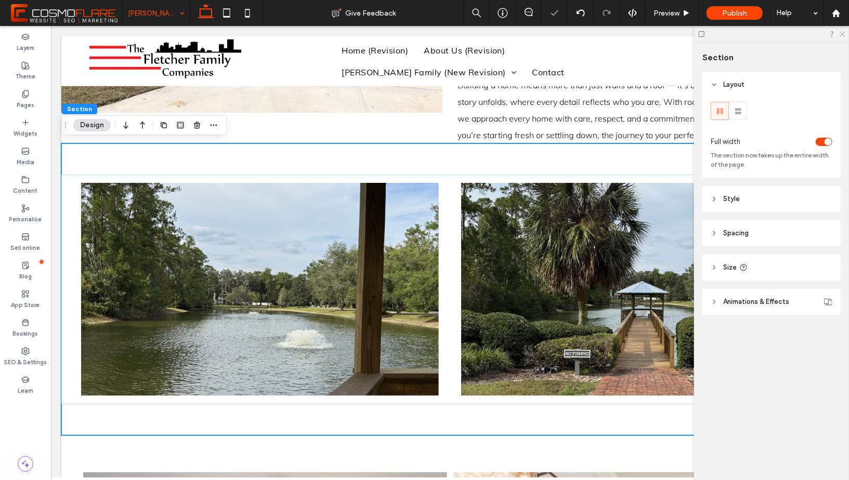
click at [841, 35] on use at bounding box center [843, 35] width 6 height 6
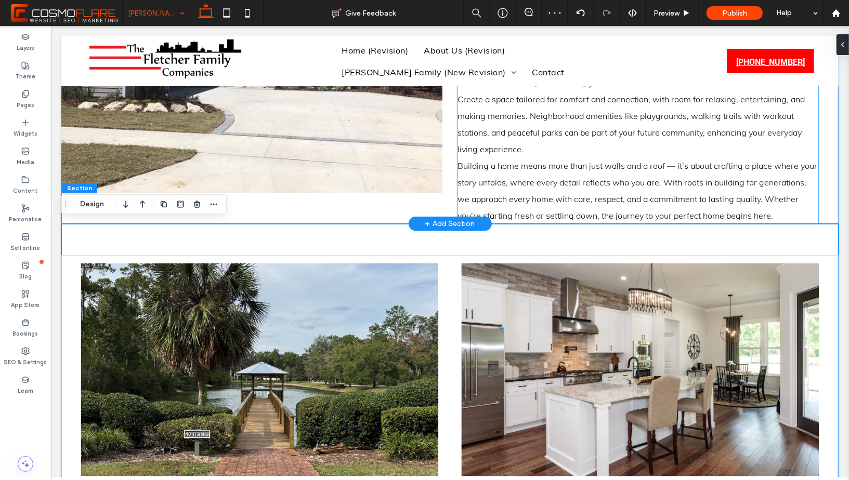
scroll to position [544, 0]
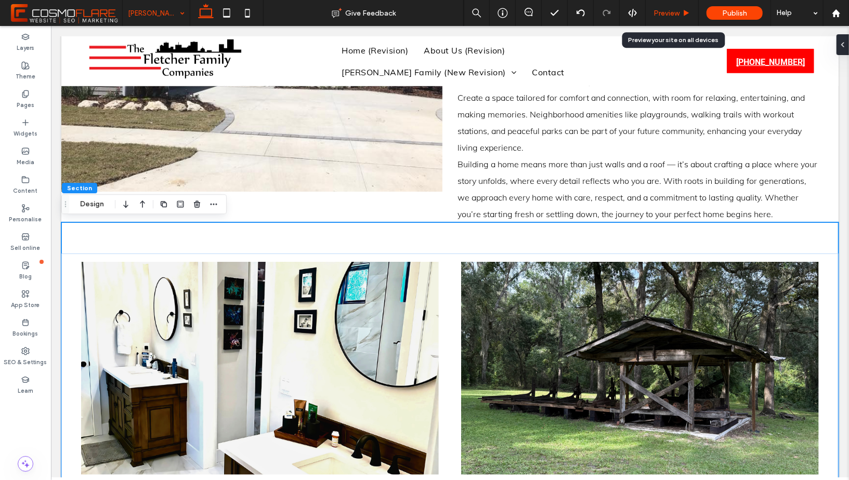
click at [684, 15] on icon at bounding box center [687, 13] width 8 height 8
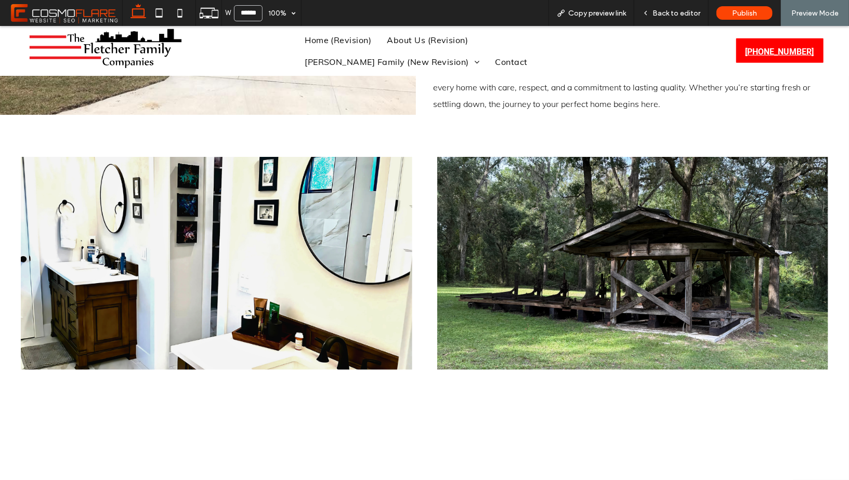
scroll to position [612, 0]
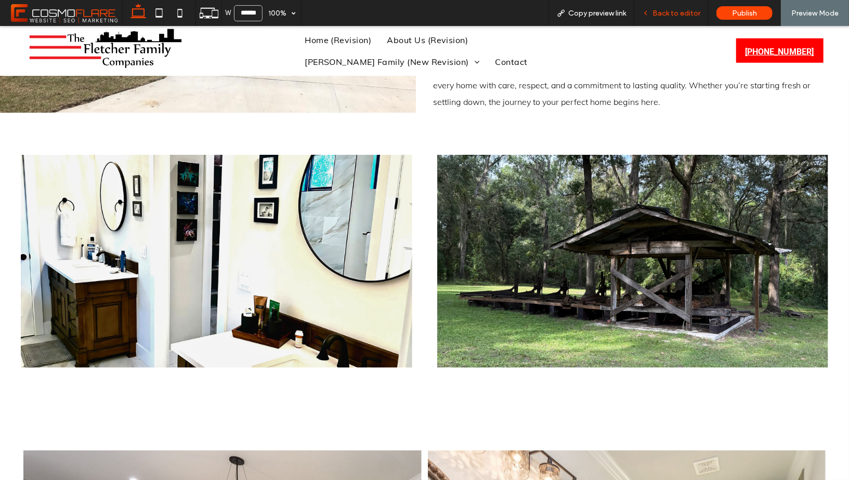
click at [670, 16] on span "Back to editor" at bounding box center [677, 13] width 48 height 9
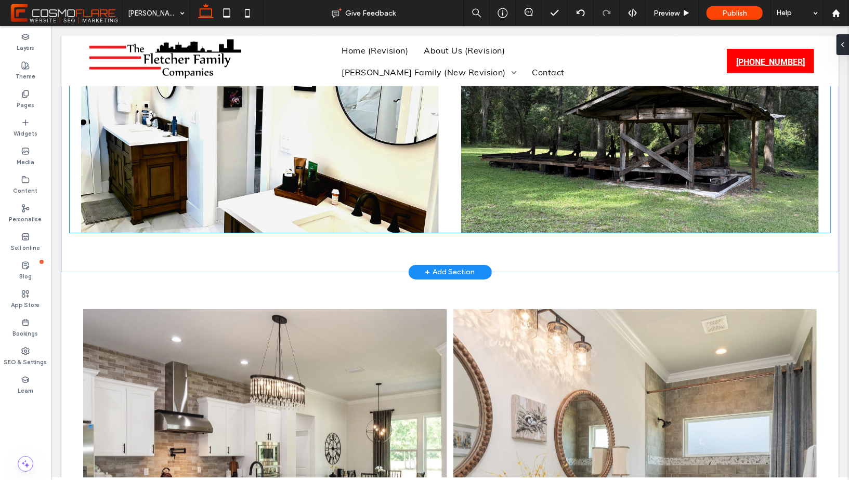
scroll to position [802, 0]
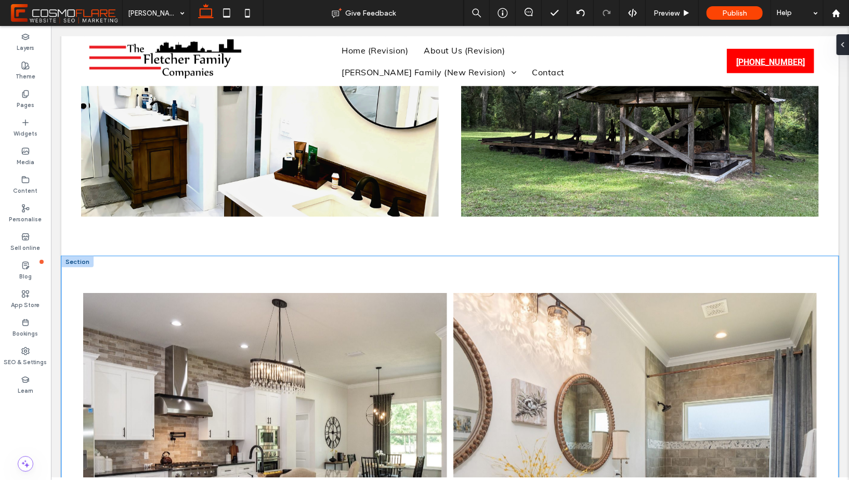
click at [263, 270] on div "Nature's Symphony Breathtaking colors of our planet Button Faces of Humanity Po…" at bounding box center [449, 462] width 777 height 413
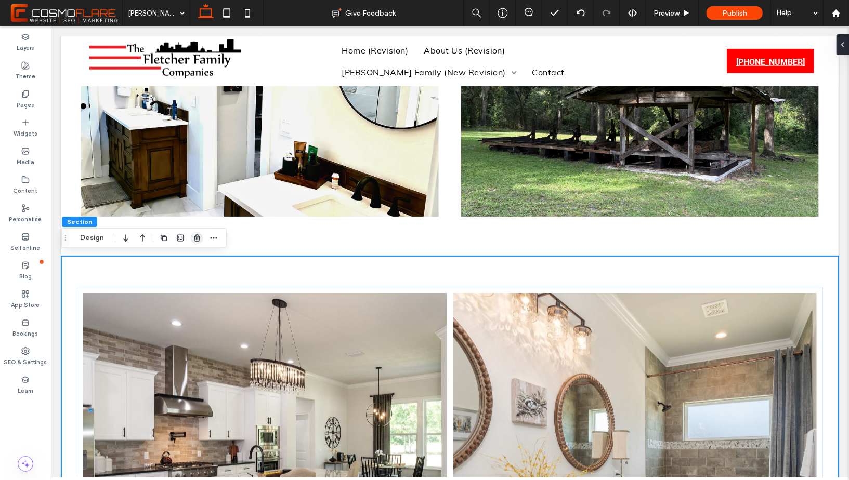
click at [194, 240] on icon "button" at bounding box center [197, 238] width 8 height 8
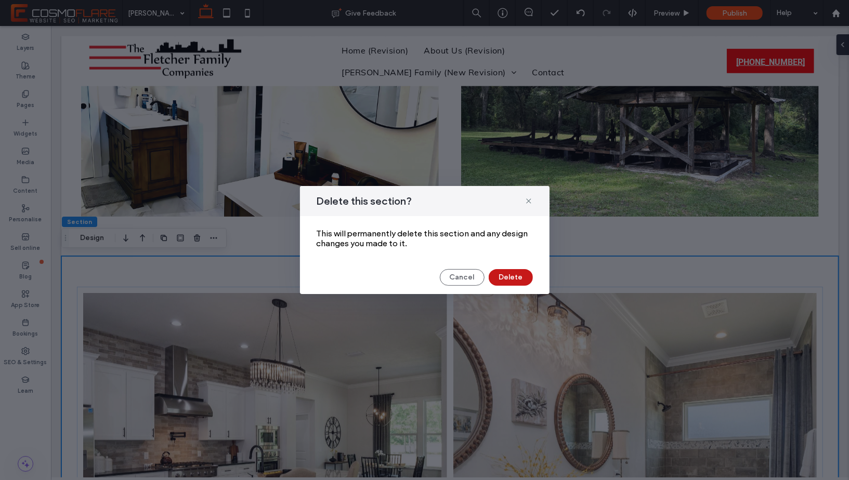
click at [491, 276] on button "Delete" at bounding box center [511, 277] width 44 height 17
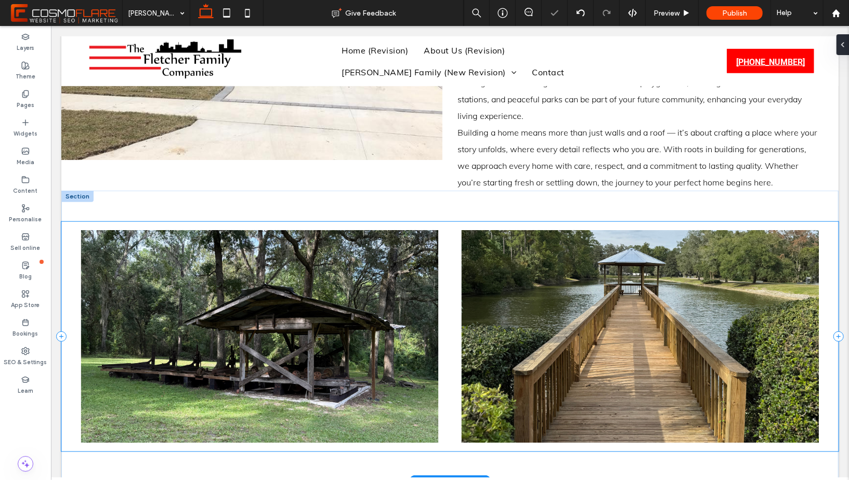
scroll to position [594, 0]
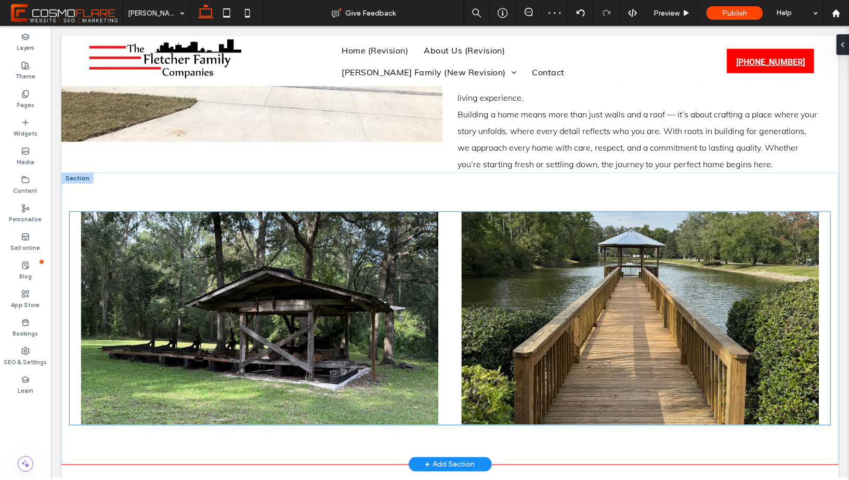
click at [827, 418] on div at bounding box center [640, 318] width 381 height 213
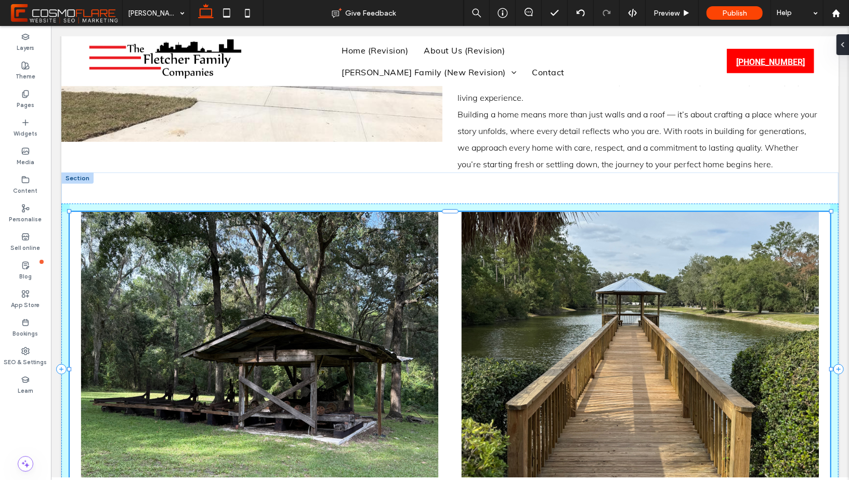
drag, startPoint x: 831, startPoint y: 426, endPoint x: 832, endPoint y: 477, distance: 51.0
click at [832, 477] on div "a a a a 100% , 606px" at bounding box center [449, 369] width 777 height 394
type input "***"
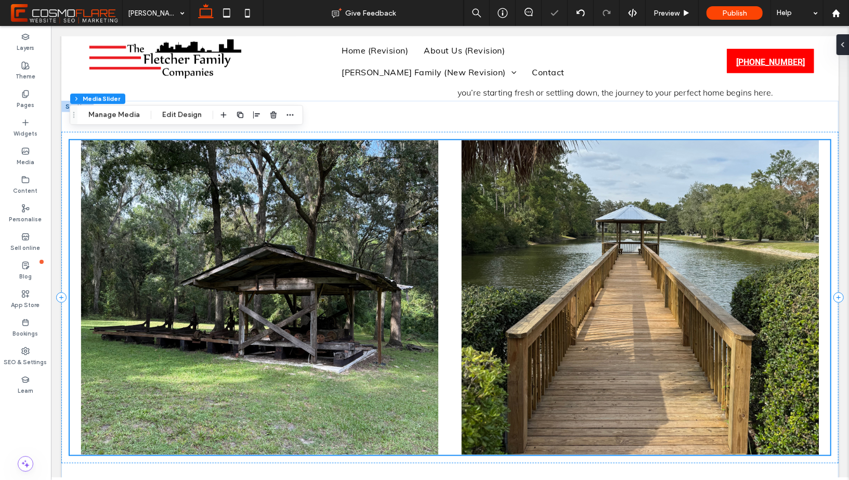
scroll to position [674, 0]
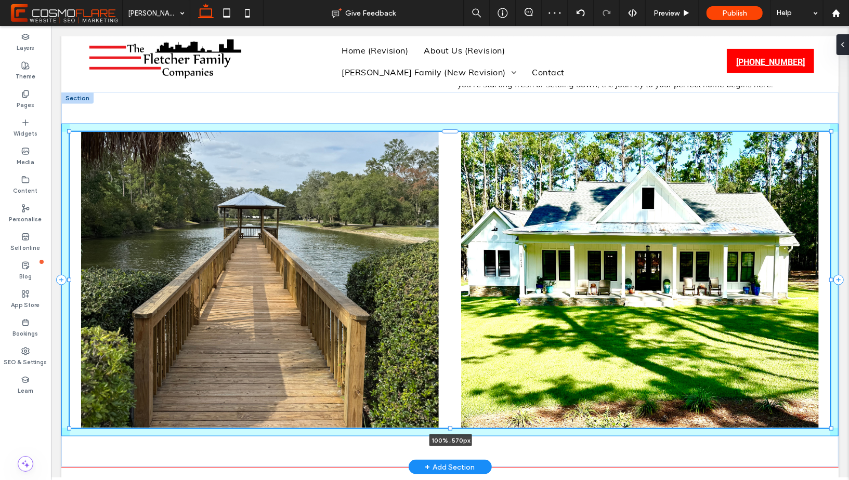
drag, startPoint x: 831, startPoint y: 447, endPoint x: 832, endPoint y: 437, distance: 9.9
click at [832, 437] on div "a a a a 100% , 570px" at bounding box center [449, 279] width 777 height 375
type input "***"
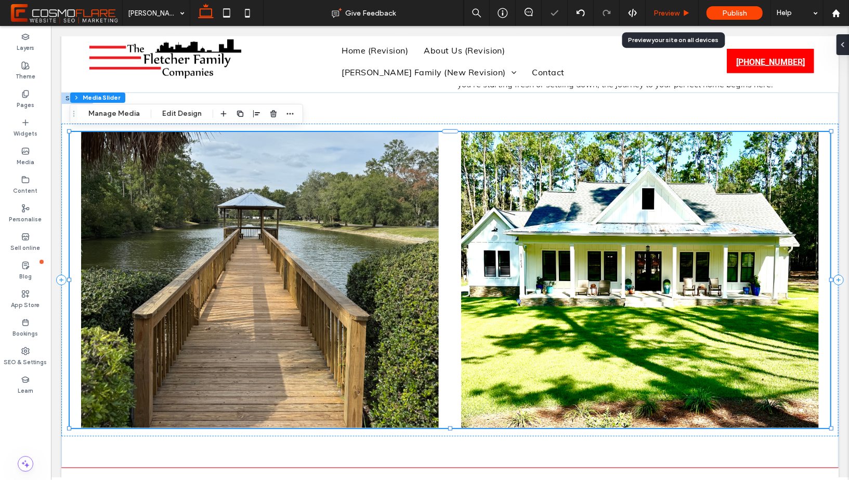
click at [674, 12] on span "Preview" at bounding box center [667, 13] width 26 height 9
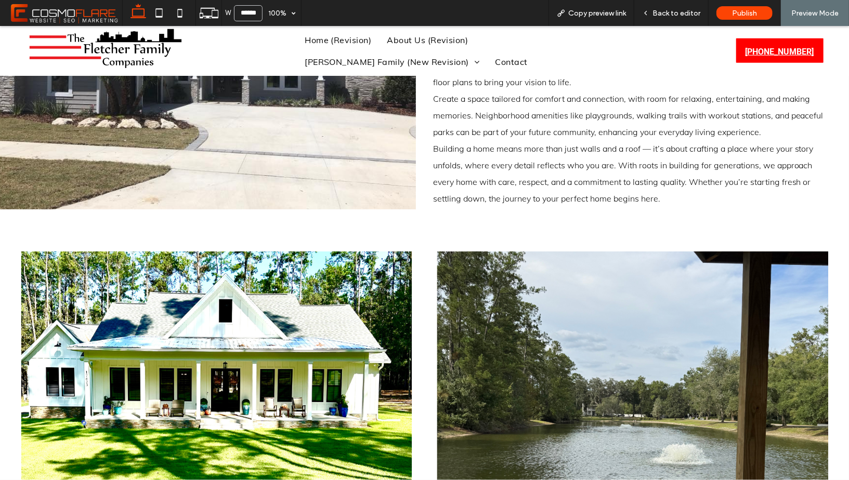
scroll to position [538, 0]
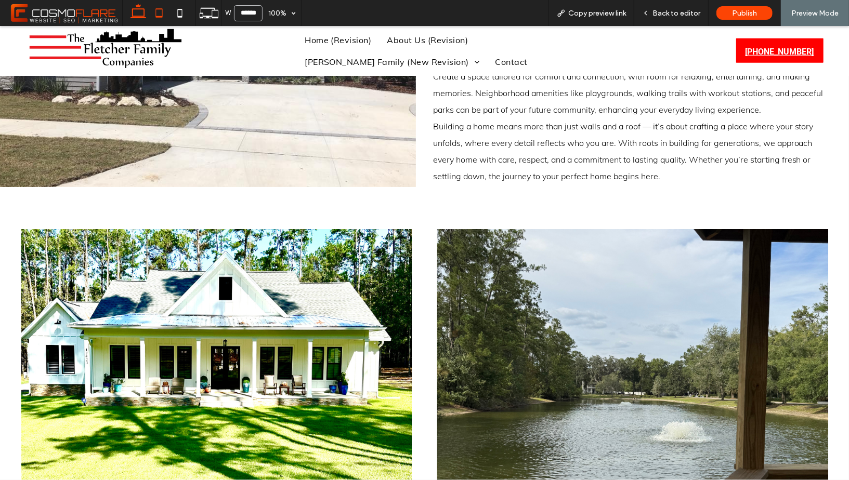
click at [159, 14] on icon at bounding box center [159, 13] width 21 height 21
type input "*****"
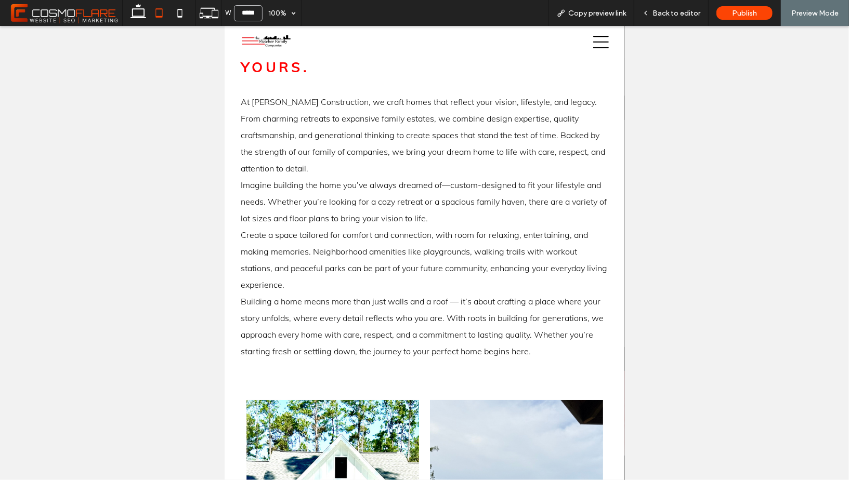
scroll to position [805, 0]
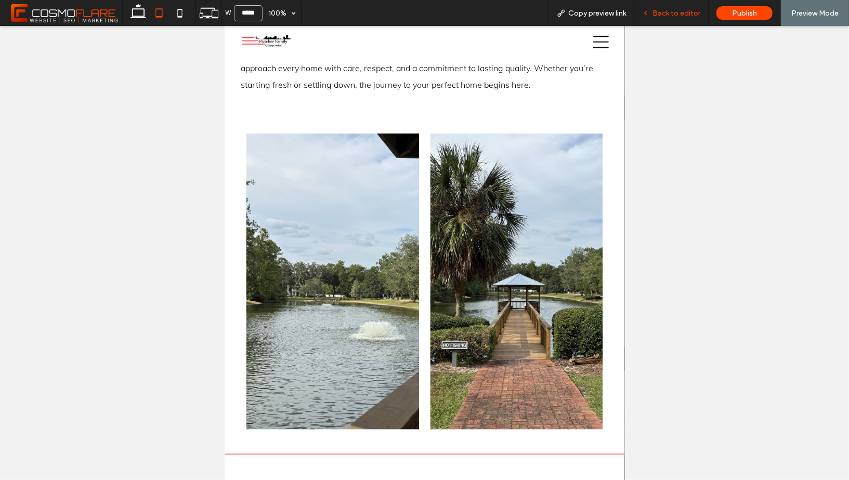
click at [687, 12] on span "Back to editor" at bounding box center [677, 13] width 48 height 9
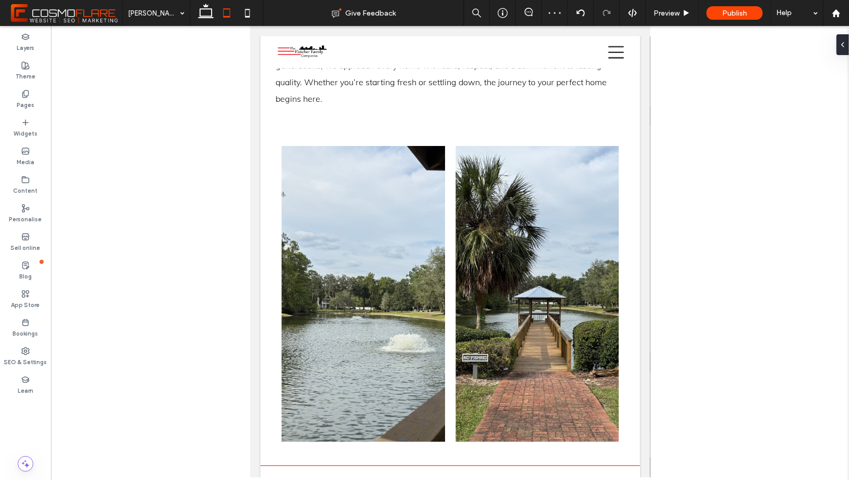
scroll to position [830, 0]
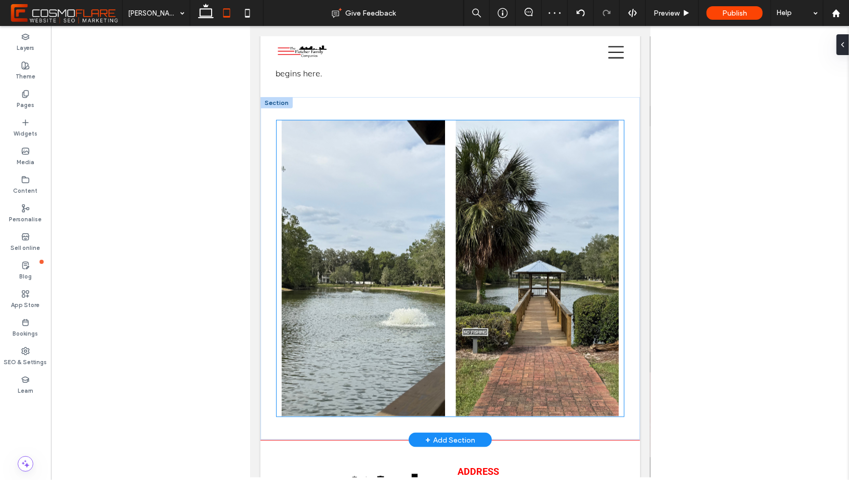
click at [605, 399] on div at bounding box center [536, 268] width 163 height 296
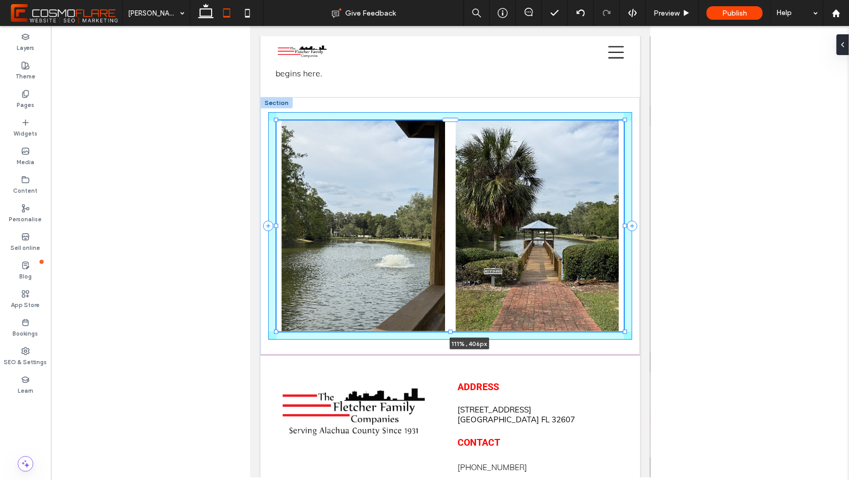
drag, startPoint x: 625, startPoint y: 416, endPoint x: 663, endPoint y: 374, distance: 57.1
type input "***"
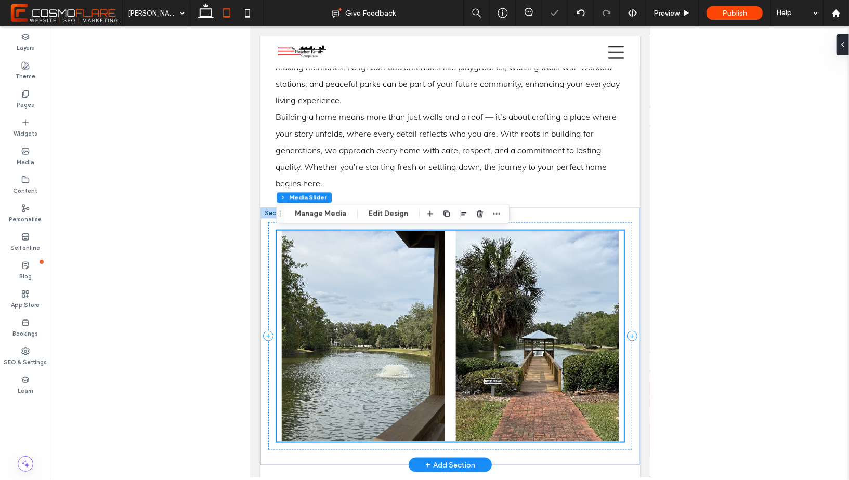
scroll to position [721, 0]
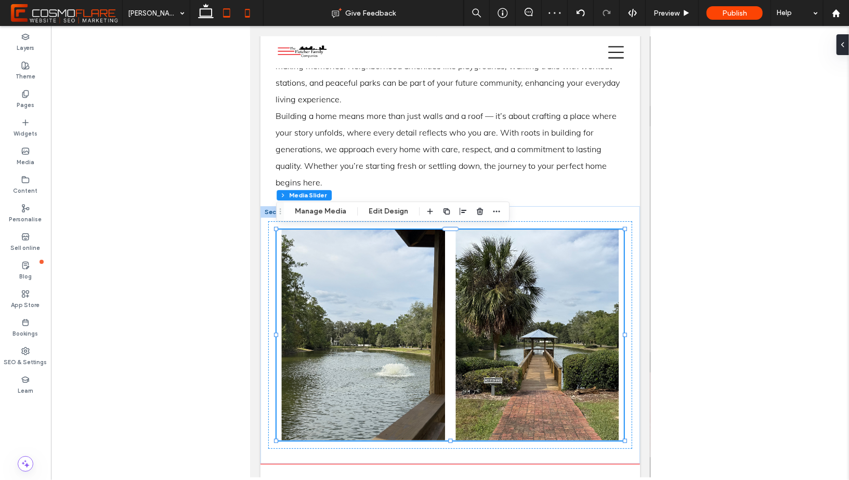
click at [243, 11] on icon at bounding box center [247, 13] width 21 height 21
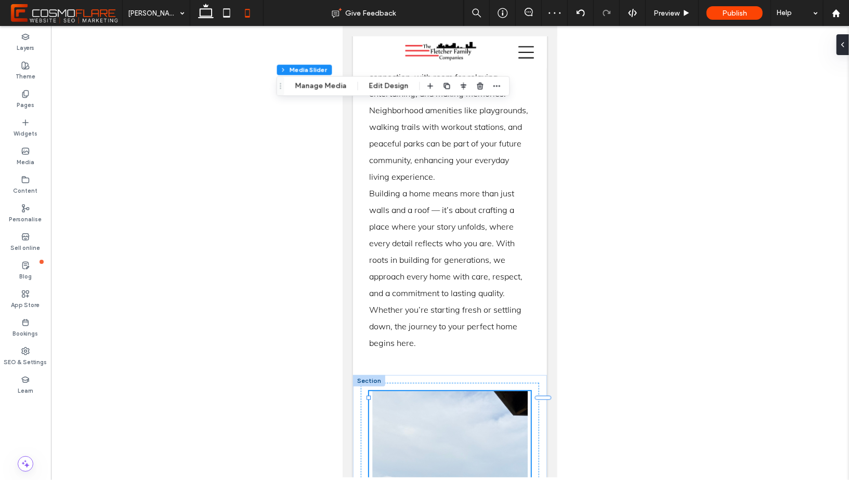
type input "***"
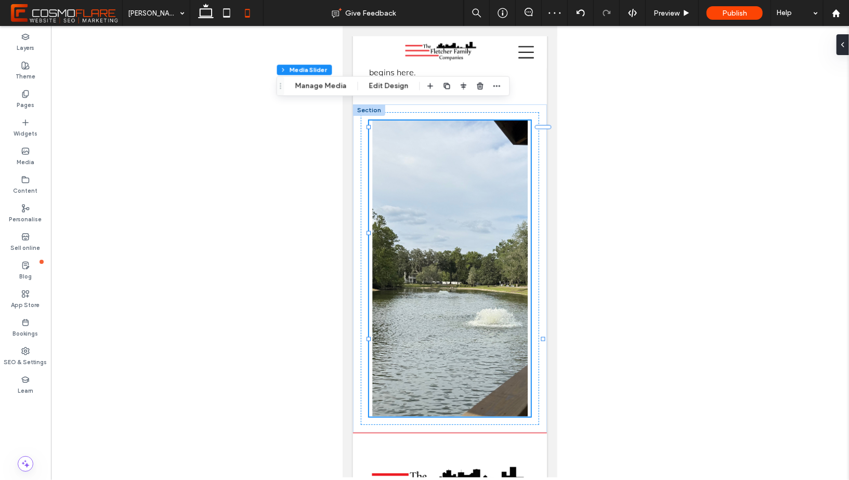
type input "***"
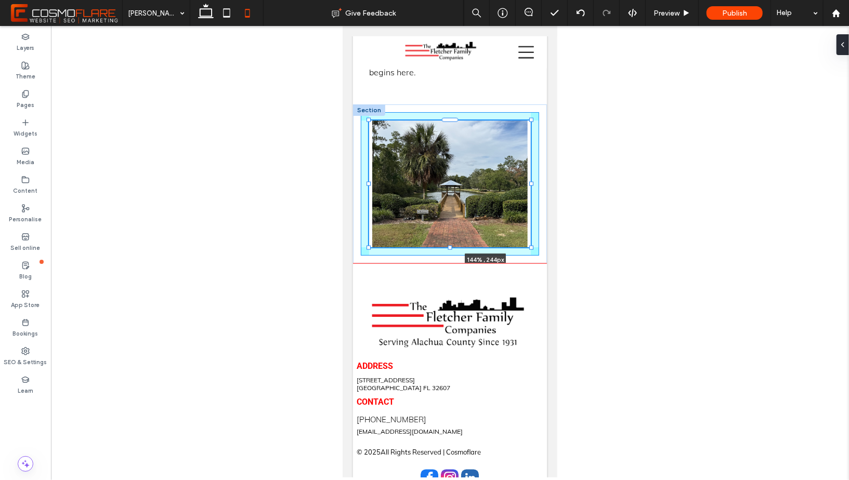
drag, startPoint x: 532, startPoint y: 399, endPoint x: 567, endPoint y: 314, distance: 91.8
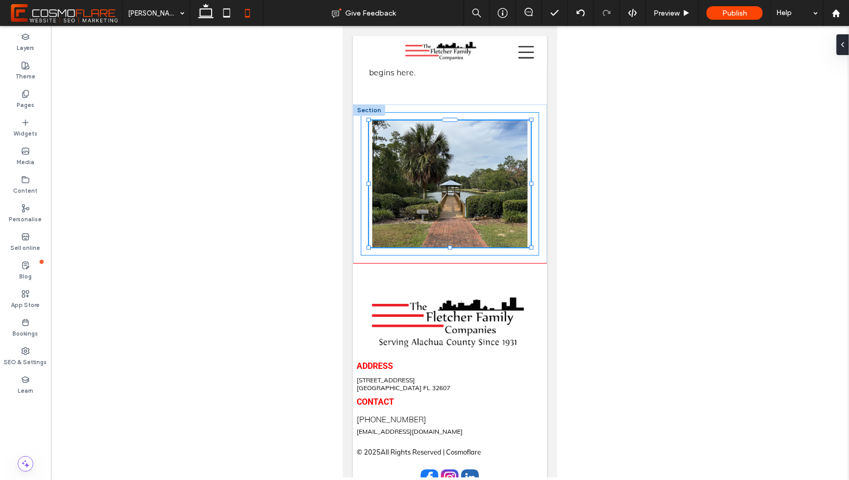
type input "***"
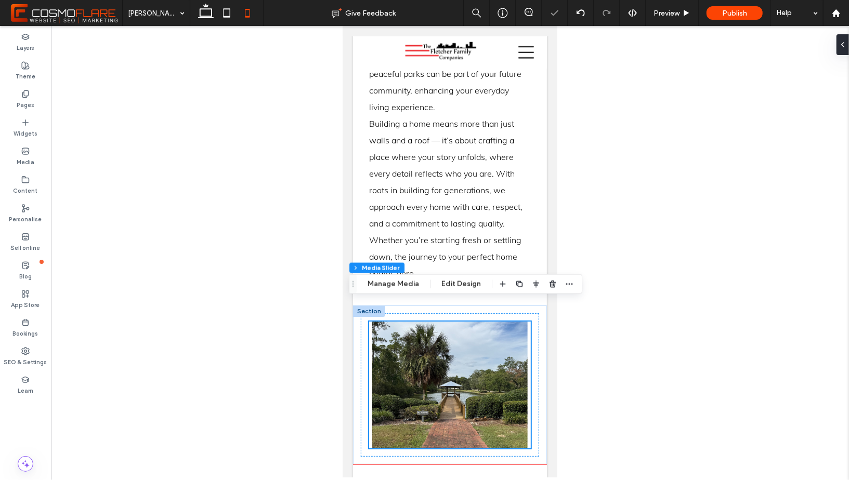
scroll to position [790, 0]
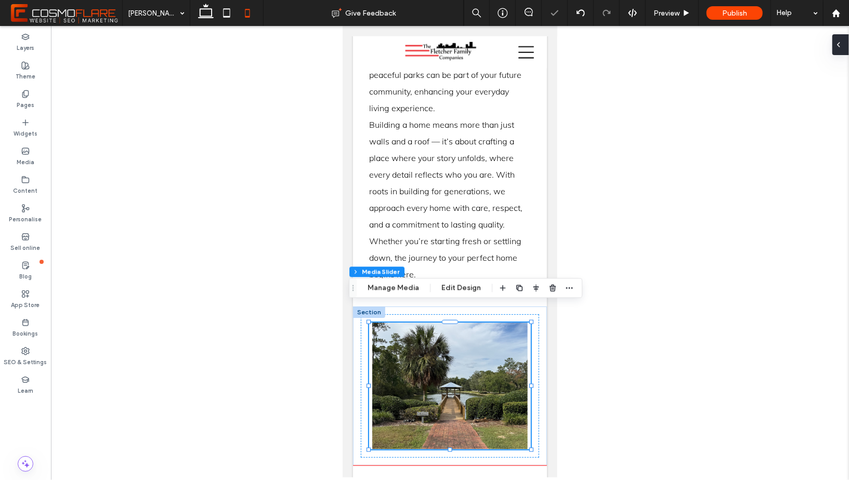
click at [846, 46] on div at bounding box center [840, 44] width 17 height 21
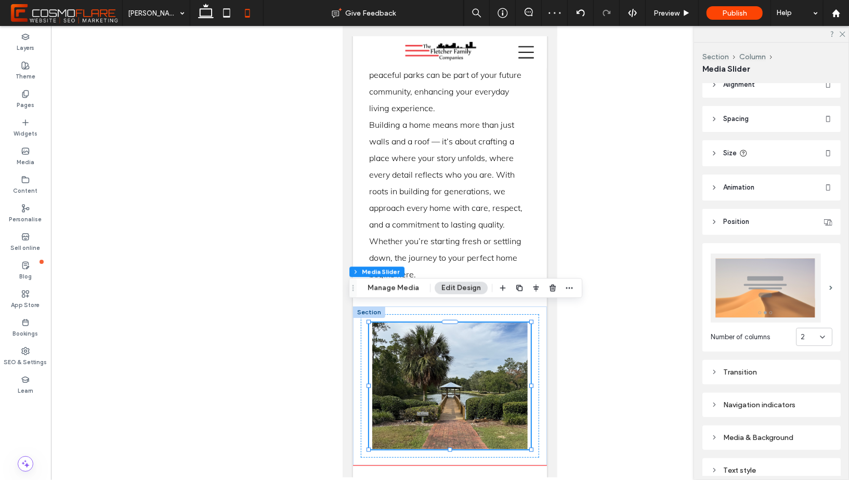
scroll to position [12, 0]
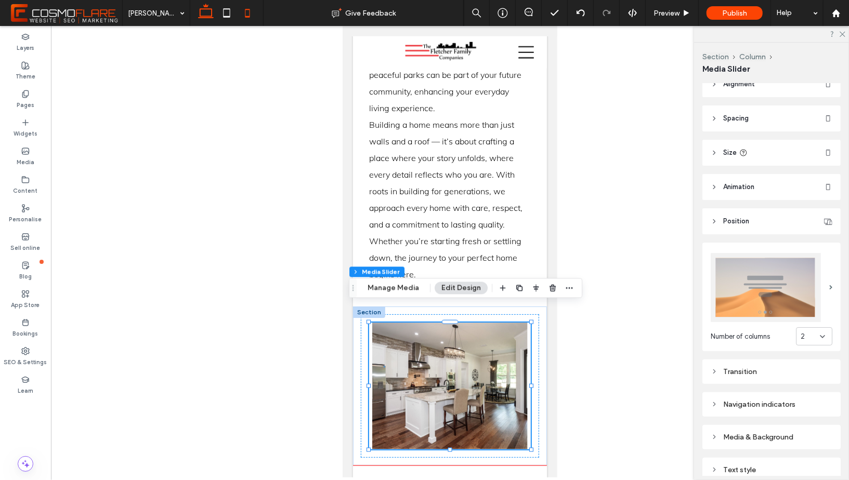
click at [206, 10] on icon at bounding box center [205, 13] width 21 height 21
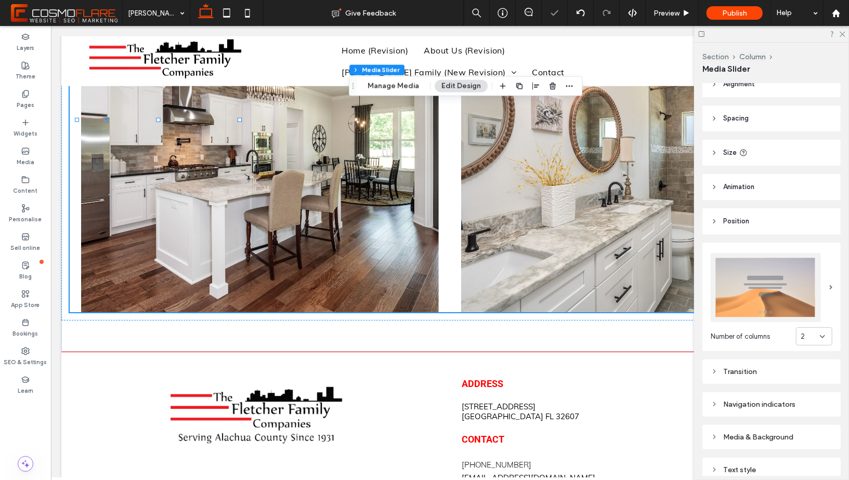
type input "***"
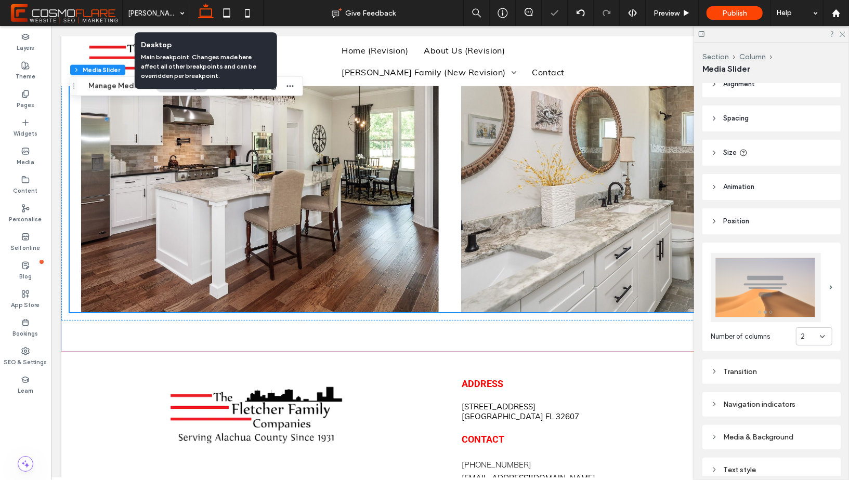
scroll to position [702, 0]
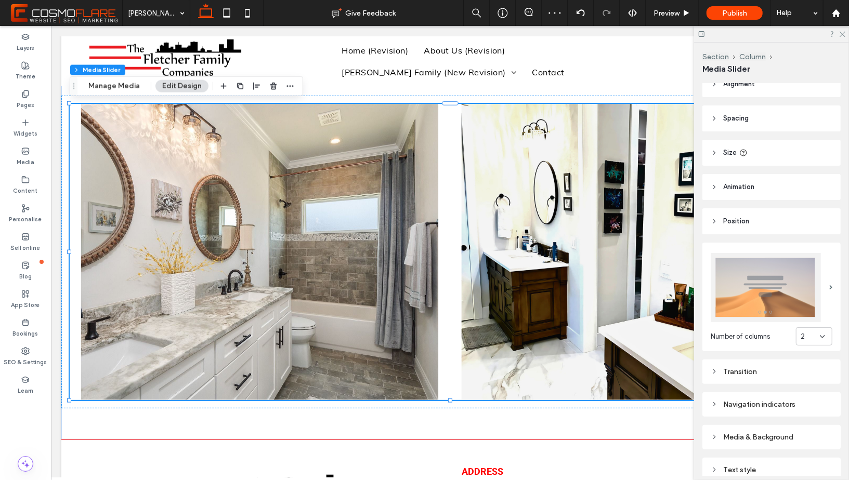
click at [846, 34] on div at bounding box center [771, 34] width 155 height 16
click at [843, 33] on use at bounding box center [843, 35] width 6 height 6
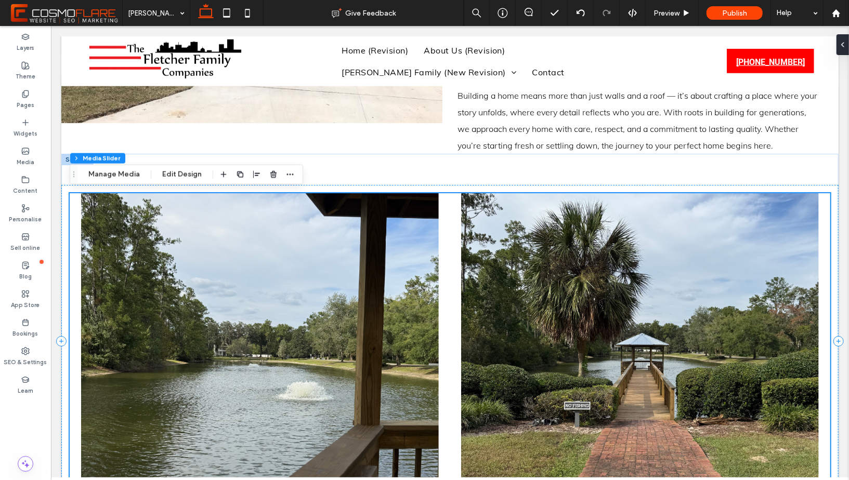
scroll to position [614, 0]
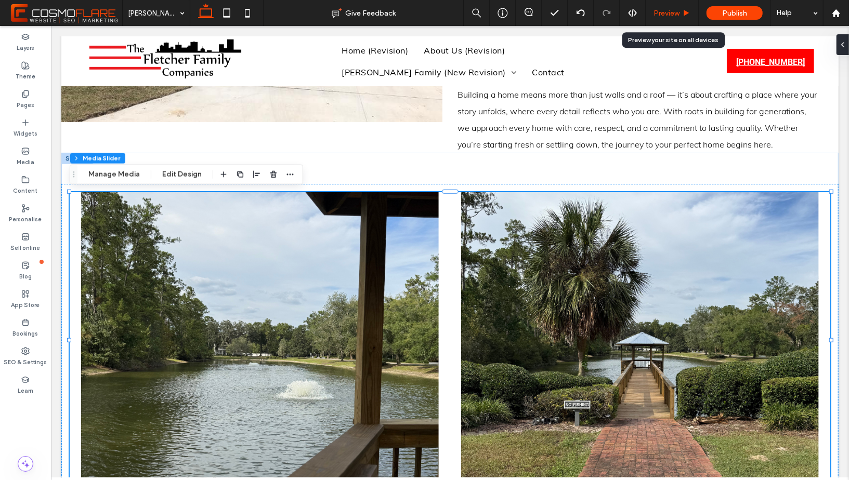
click at [669, 15] on span "Preview" at bounding box center [667, 13] width 26 height 9
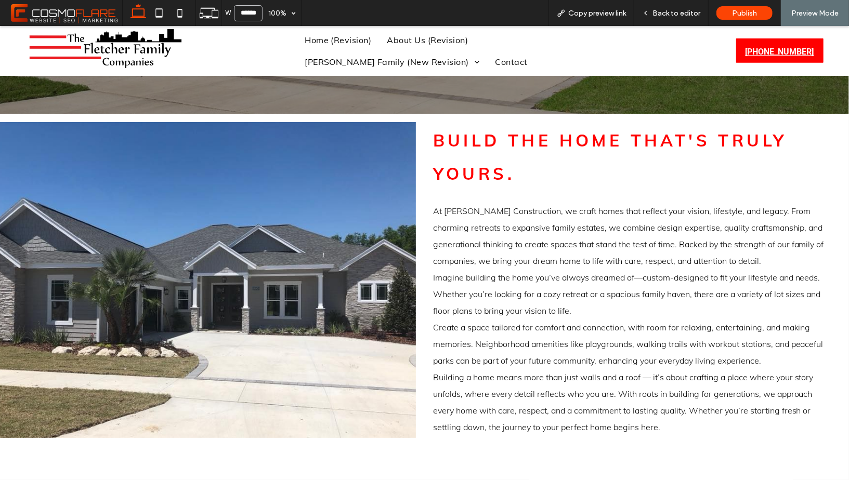
scroll to position [108, 0]
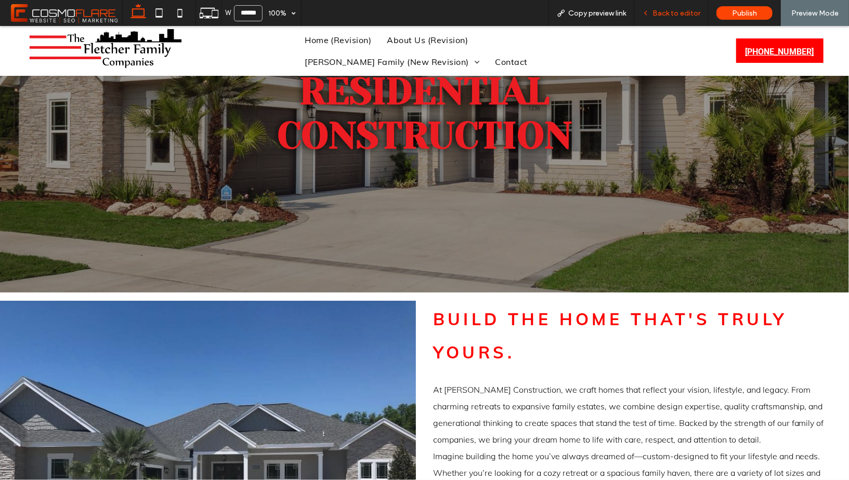
click at [673, 9] on span "Back to editor" at bounding box center [677, 13] width 48 height 9
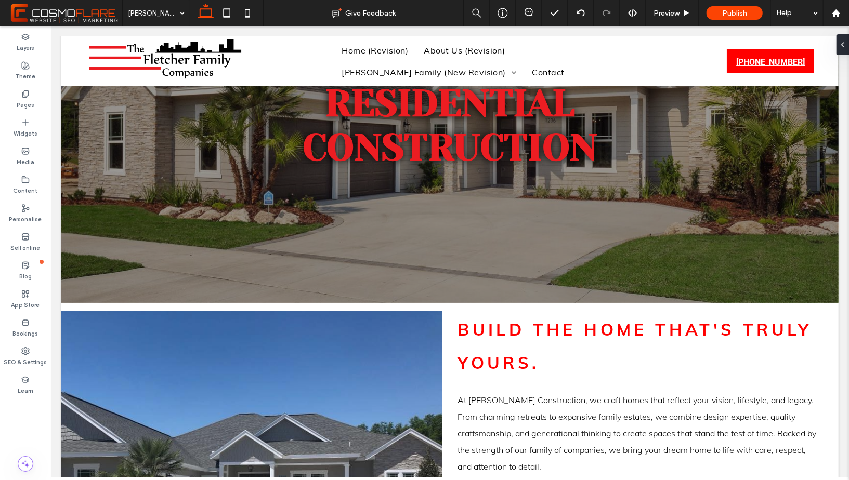
scroll to position [119, 0]
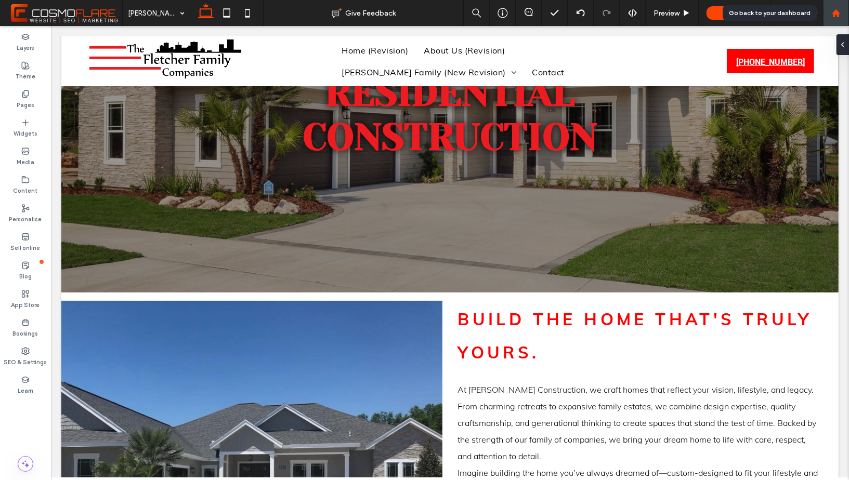
click at [832, 10] on icon at bounding box center [836, 13] width 9 height 9
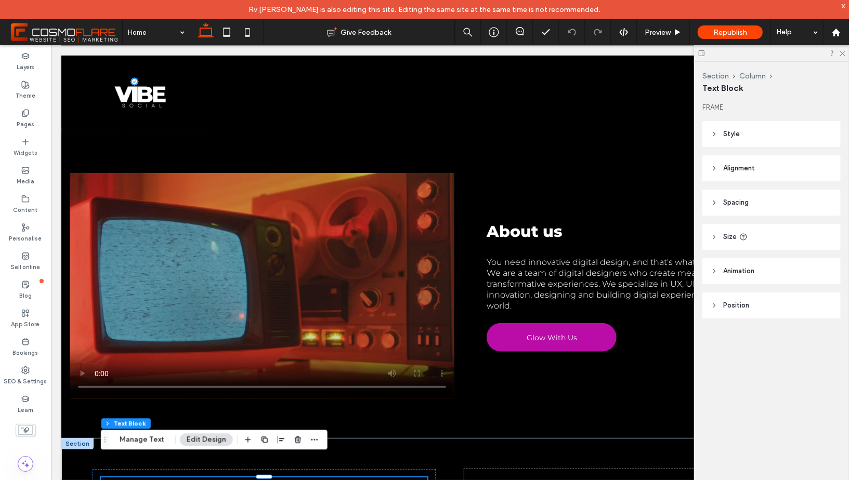
scroll to position [420, 0]
click at [841, 53] on icon at bounding box center [842, 52] width 7 height 7
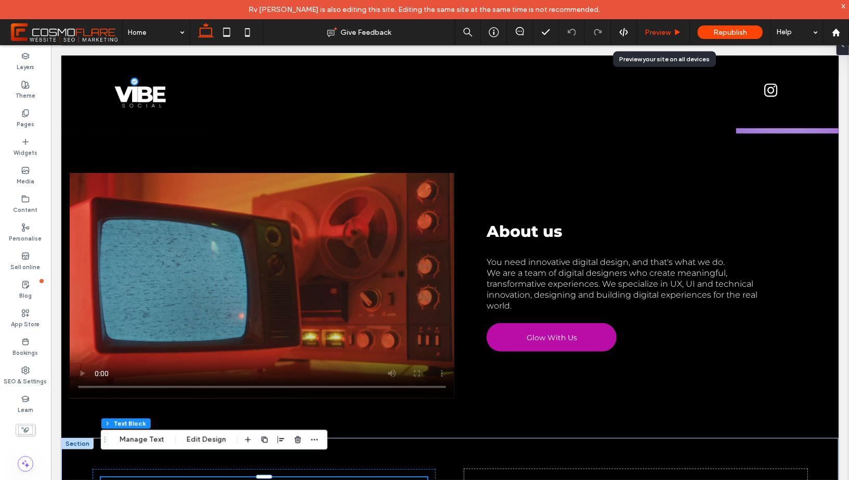
click at [670, 32] on span "Preview" at bounding box center [658, 32] width 26 height 9
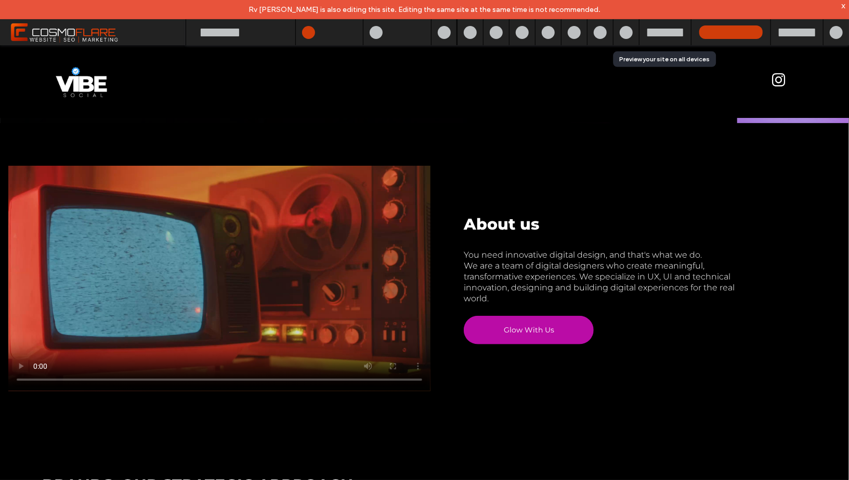
scroll to position [410, 0]
